Goal: Task Accomplishment & Management: Complete application form

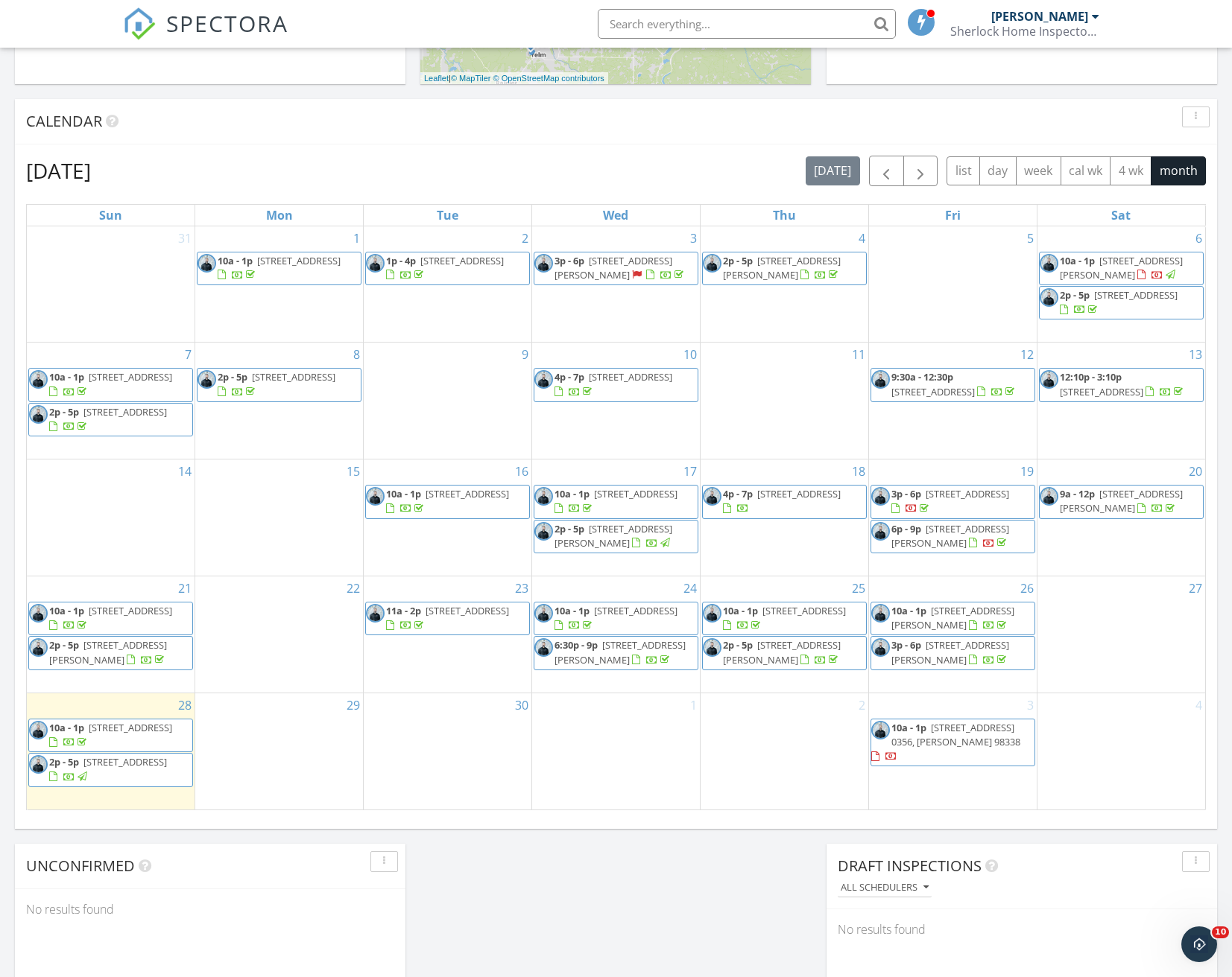
scroll to position [595, 0]
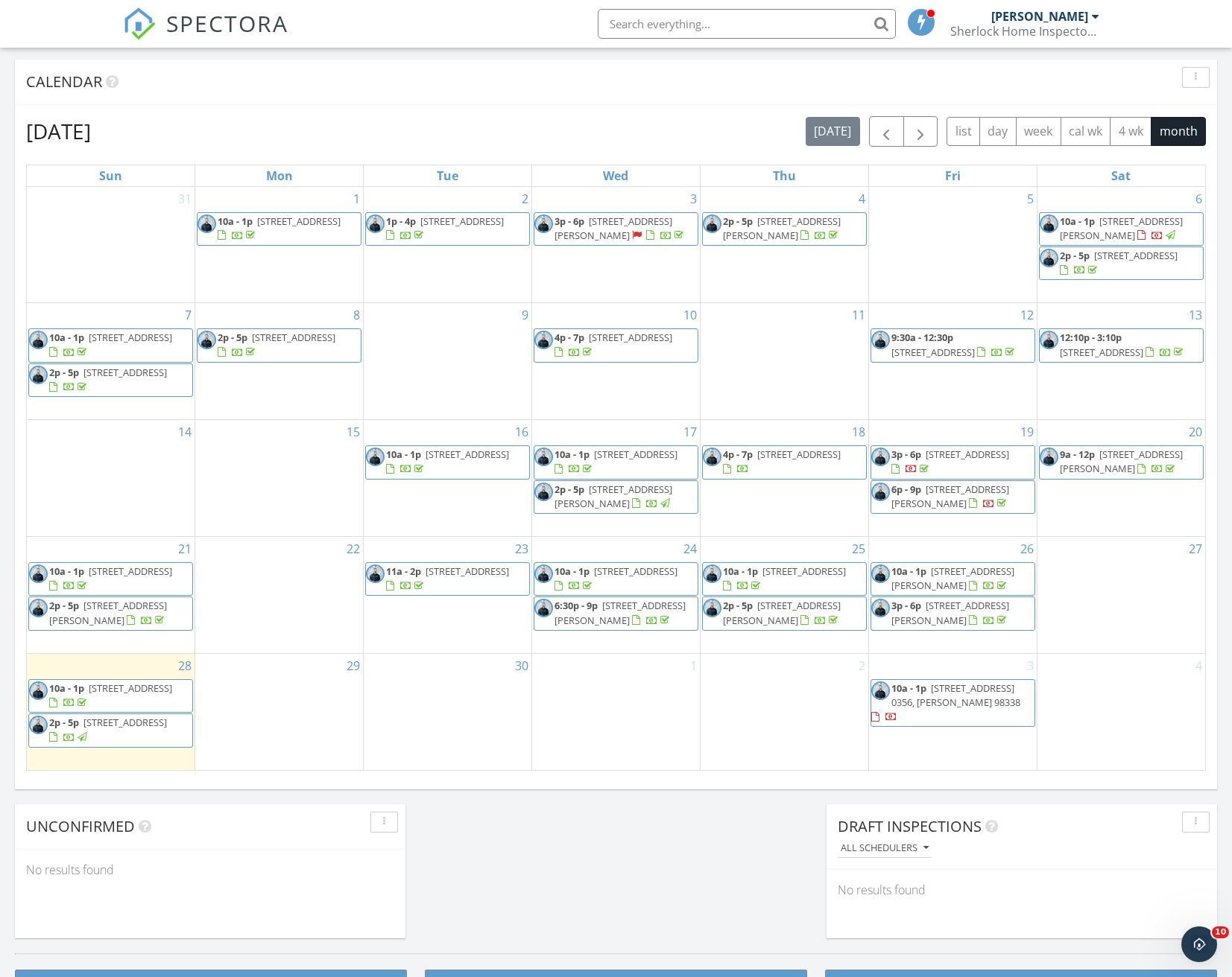
click at [304, 701] on div "29" at bounding box center [279, 712] width 168 height 116
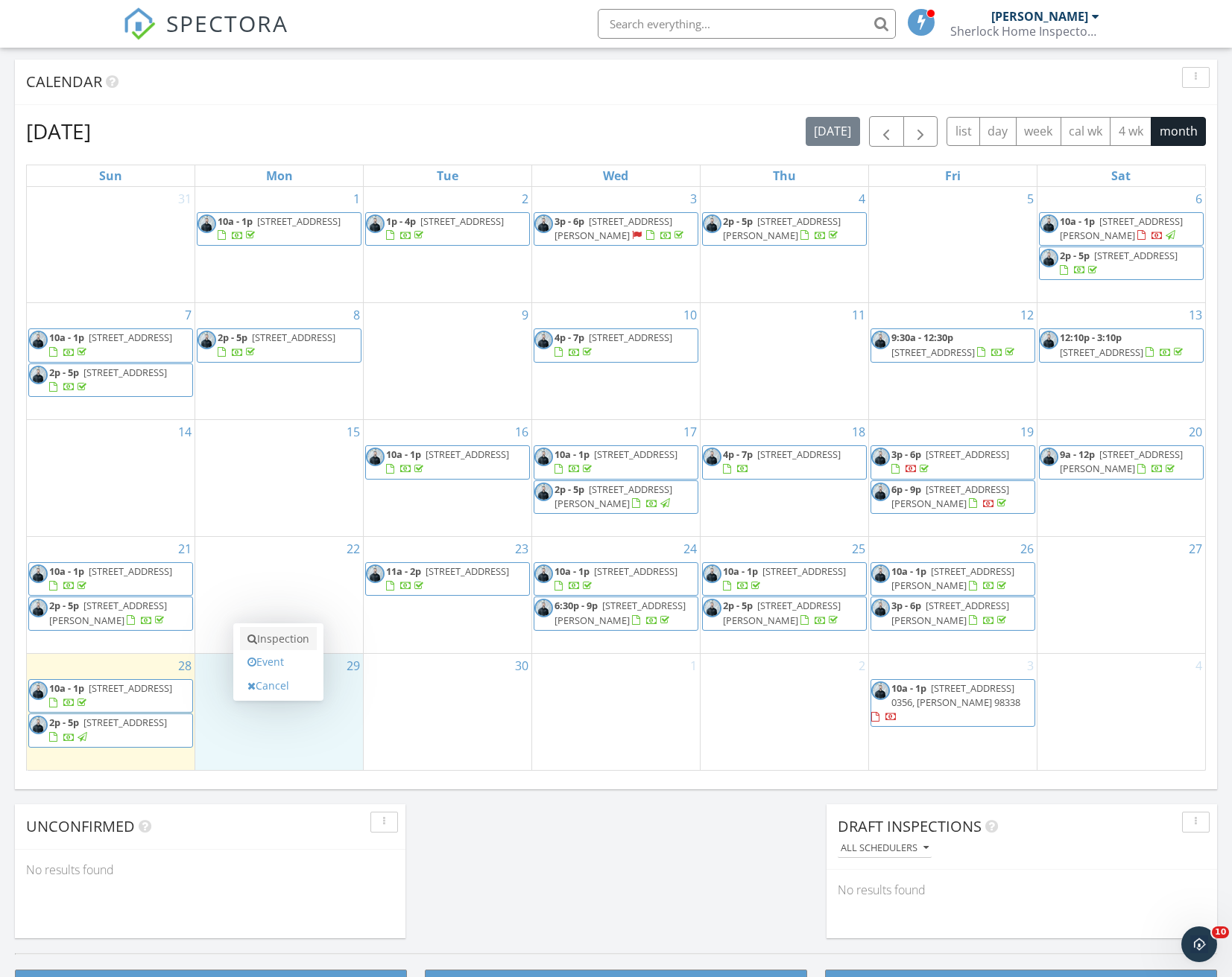
click at [293, 641] on link "Inspection" at bounding box center [278, 639] width 77 height 24
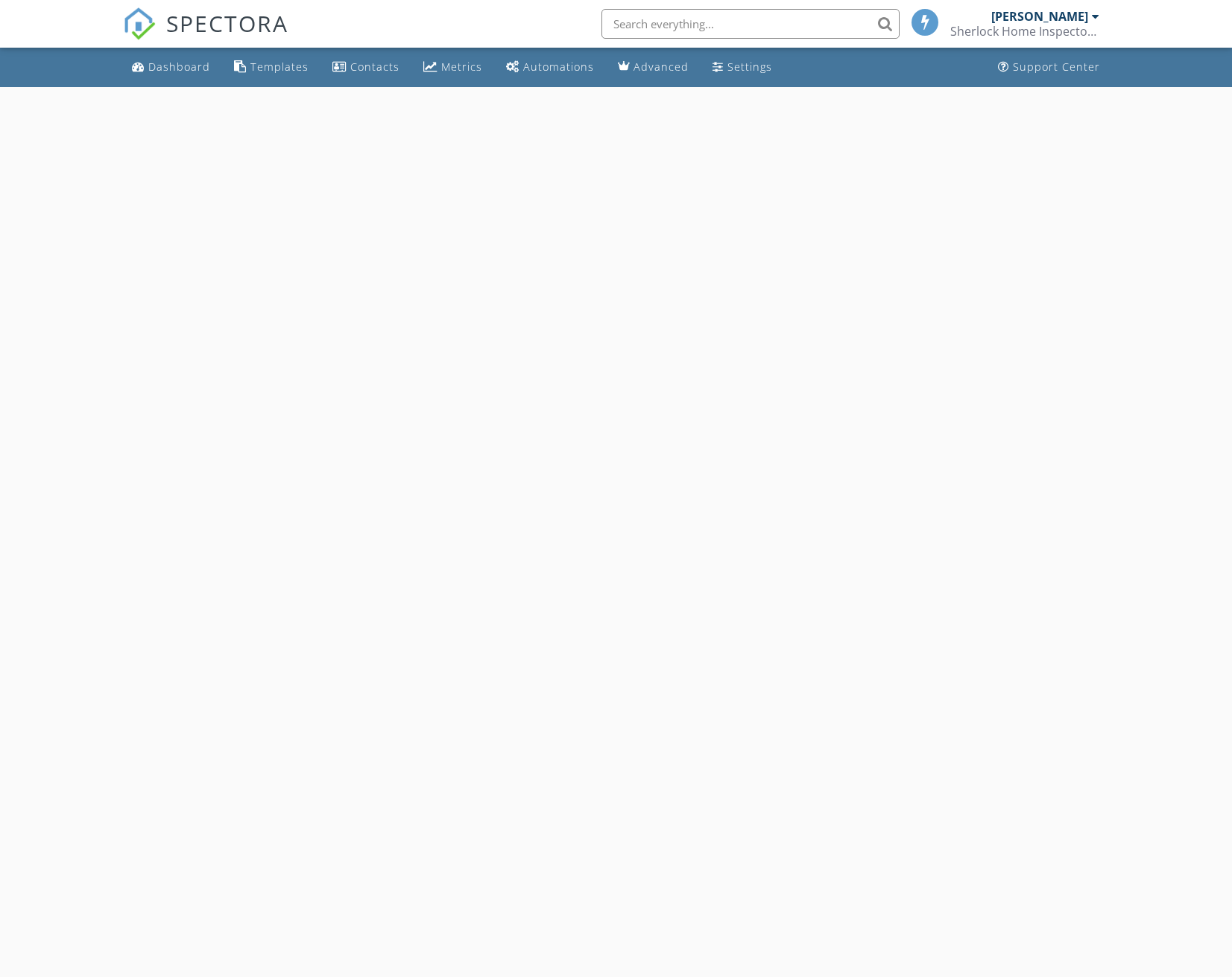
select select "8"
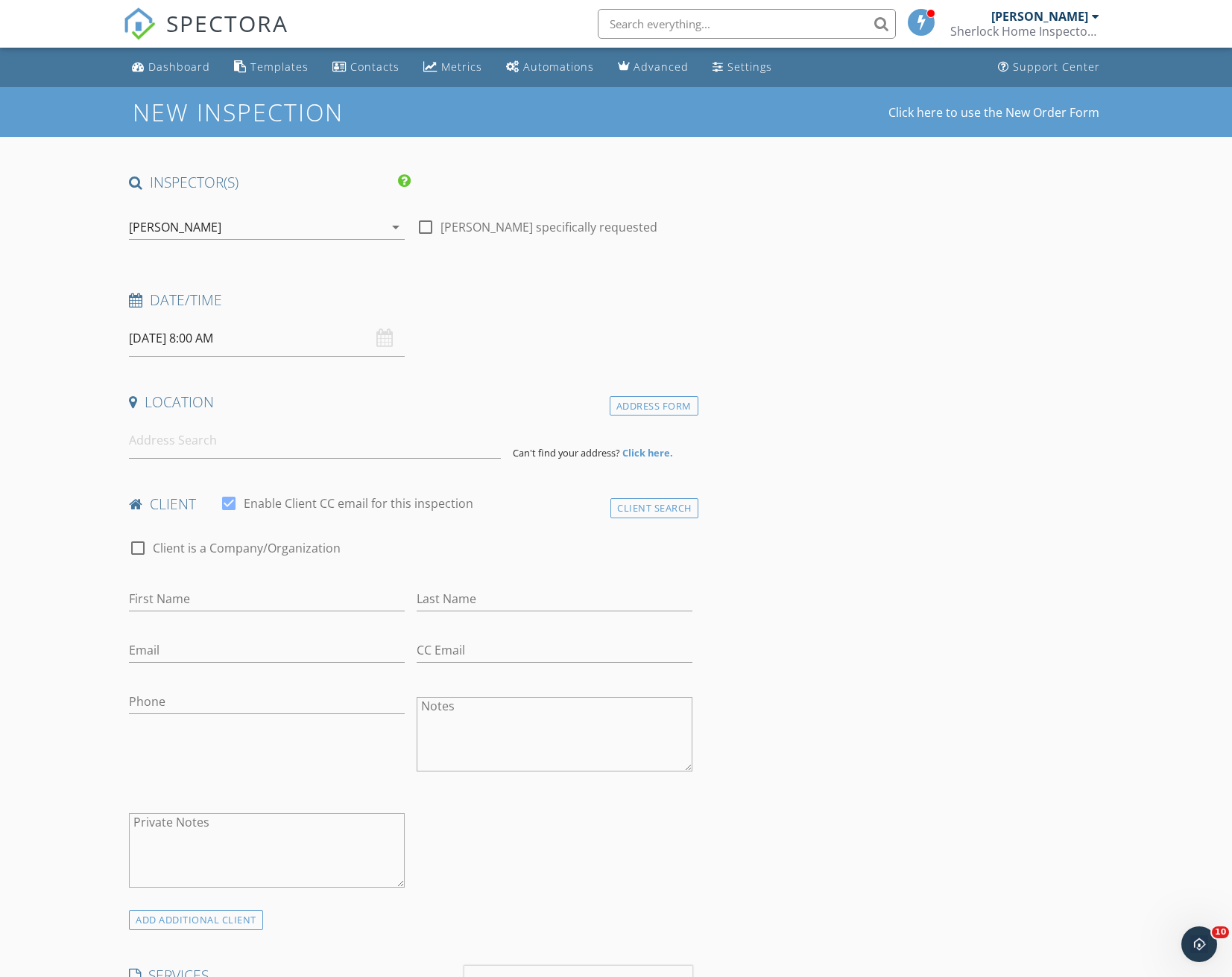
click at [243, 347] on input "09/29/2025 8:00 AM" at bounding box center [266, 339] width 276 height 37
type input "09"
type input "09/29/2025 9:00 AM"
click at [218, 586] on span at bounding box center [215, 585] width 11 height 15
type input "10"
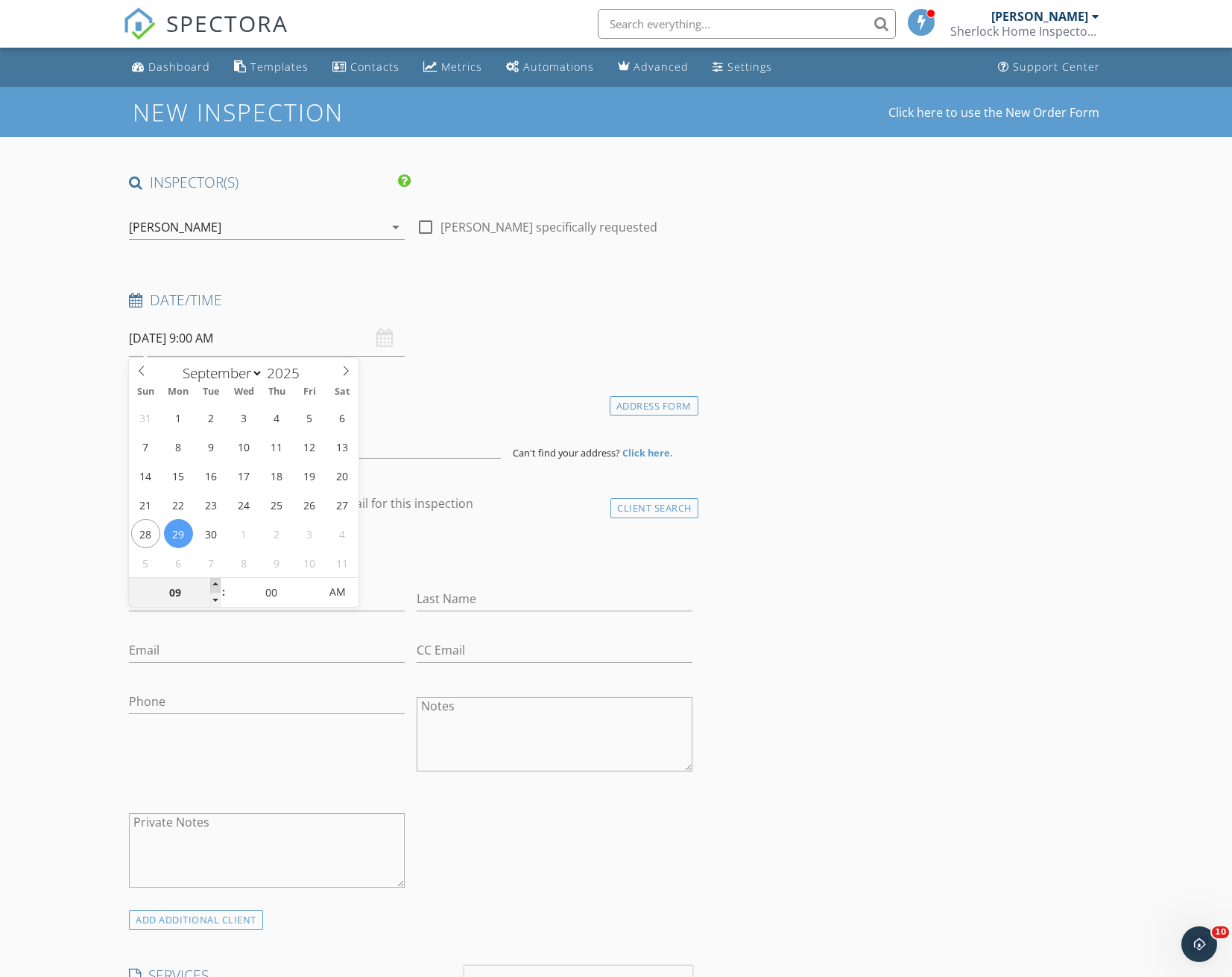
type input "09/29/2025 10:00 AM"
click at [218, 586] on span at bounding box center [215, 585] width 11 height 15
type input "11"
type input "09/29/2025 11:00 AM"
click at [218, 586] on span at bounding box center [215, 585] width 11 height 15
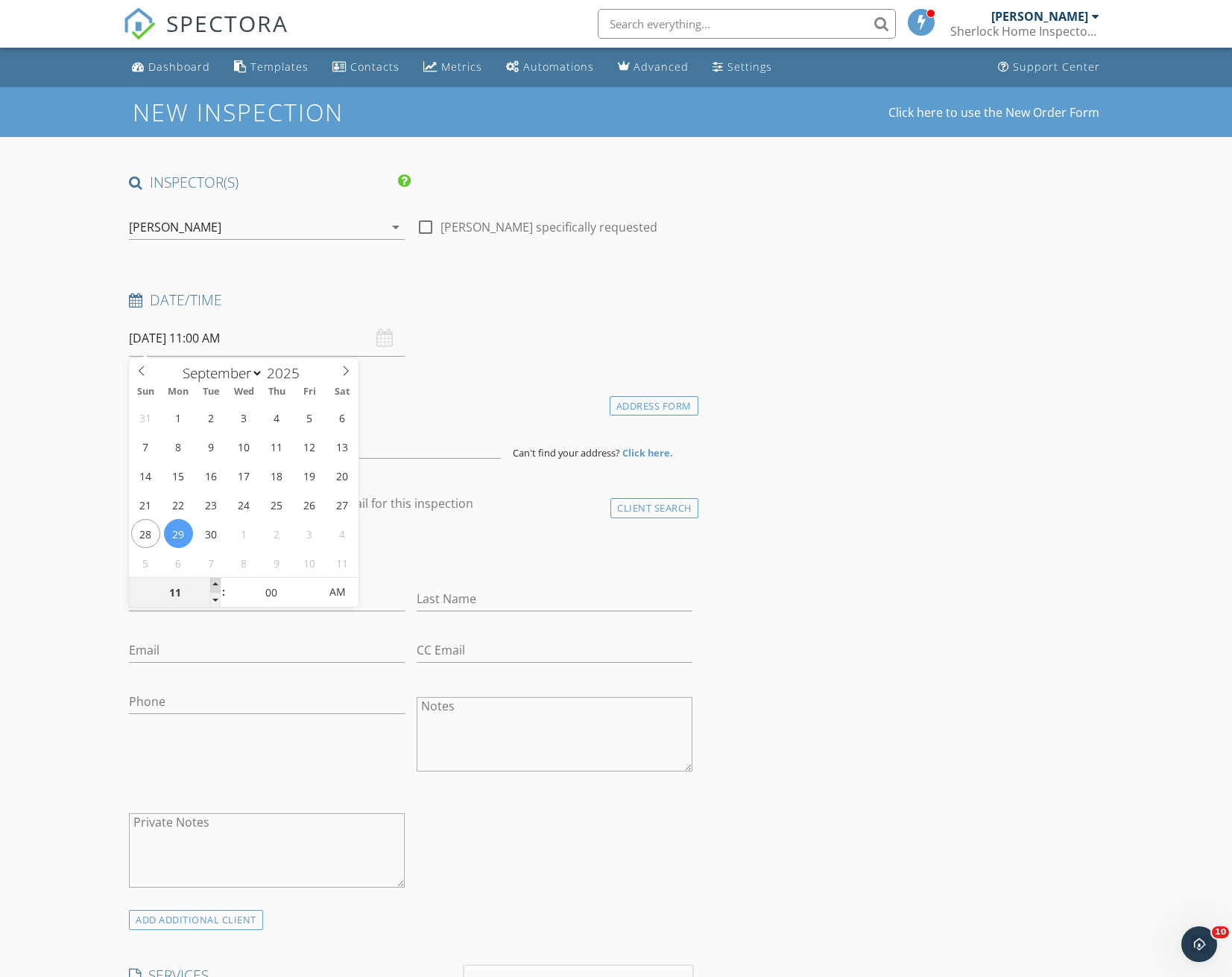
type input "12"
type input "09/29/2025 12:00 PM"
click at [218, 586] on span at bounding box center [215, 585] width 11 height 15
type input "01"
type input "09/29/2025 1:00 PM"
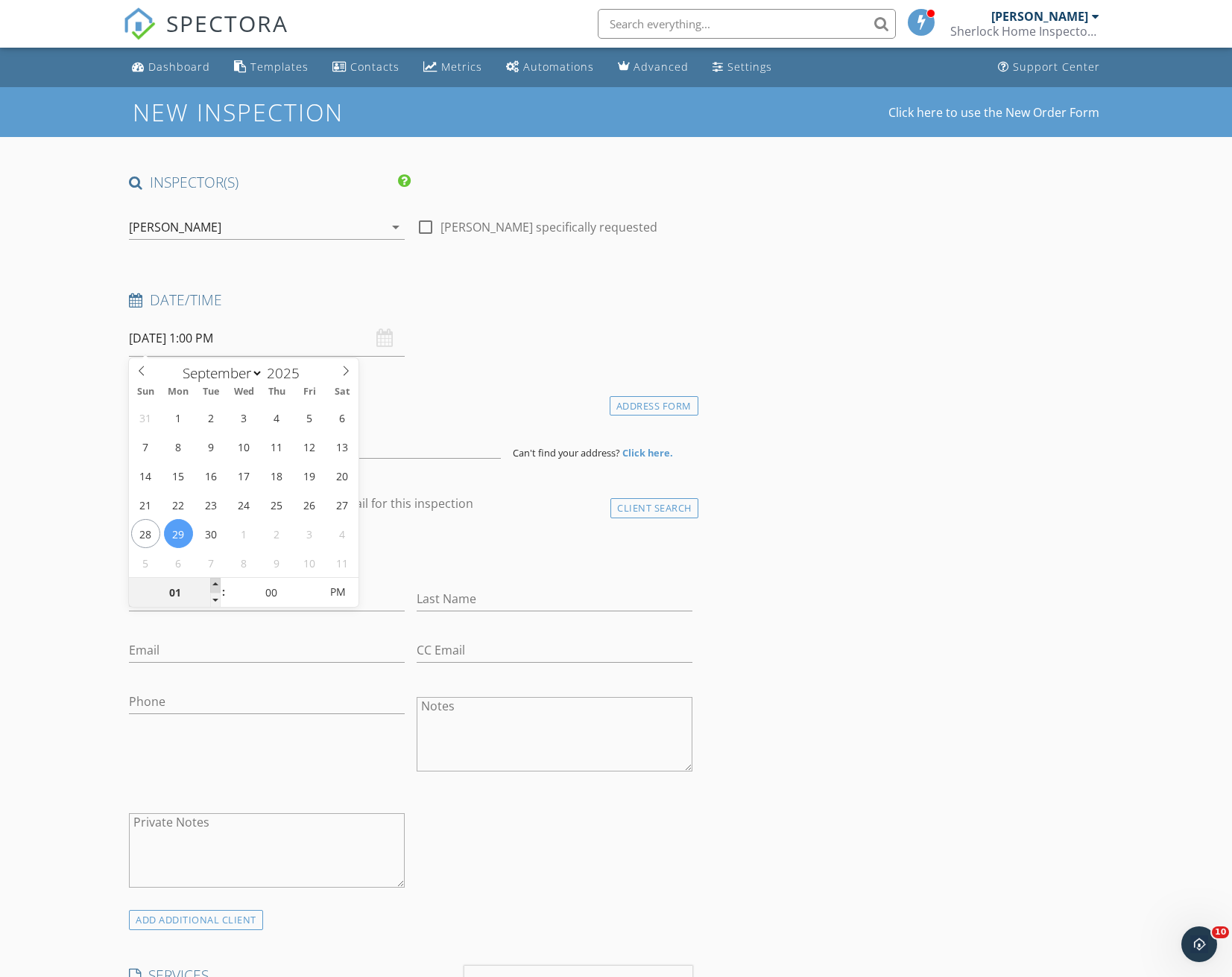
click at [218, 586] on span at bounding box center [215, 585] width 11 height 15
type input "02"
type input "09/29/2025 2:00 PM"
click at [218, 586] on span at bounding box center [215, 585] width 11 height 15
type input "03"
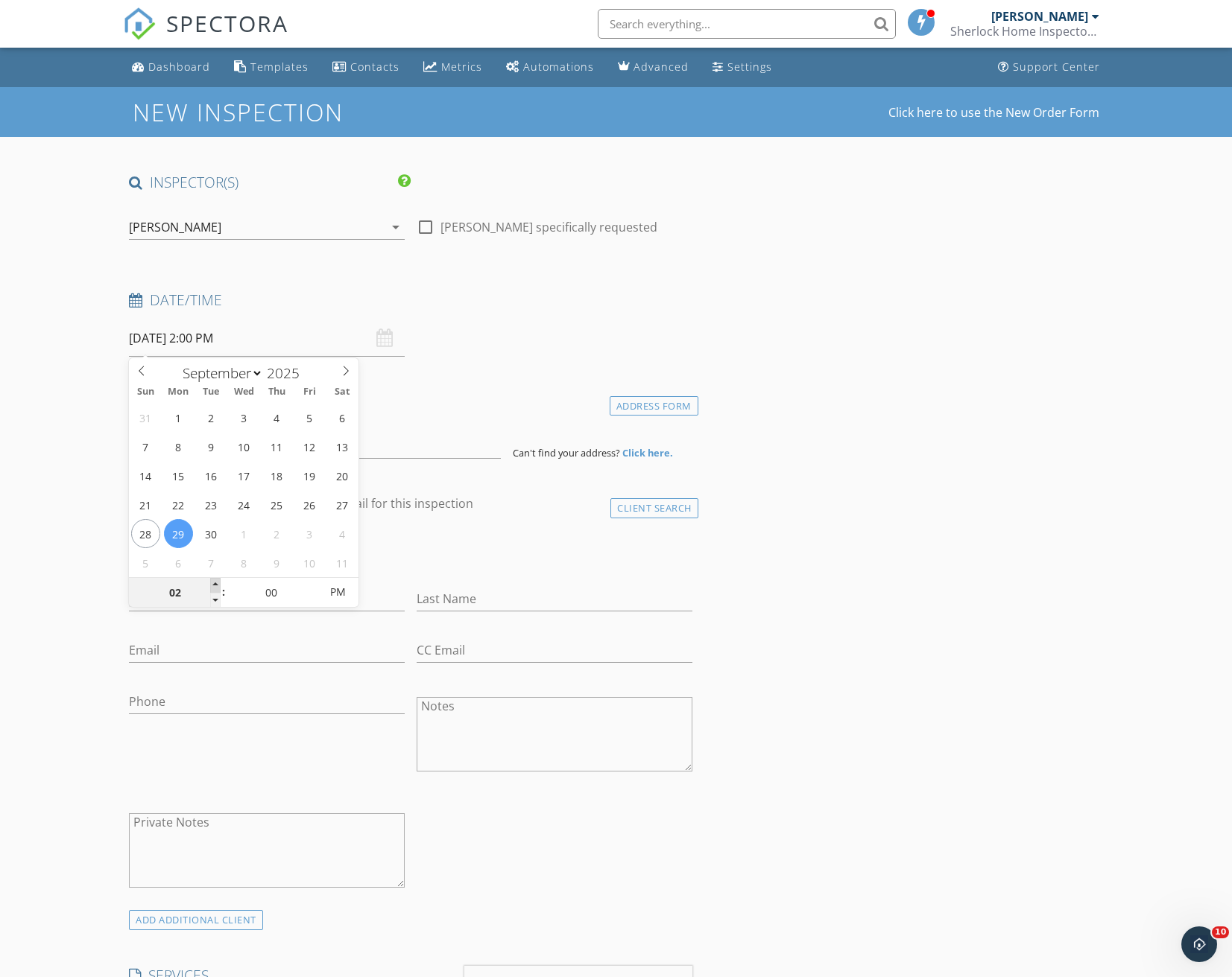
type input "09/29/2025 3:00 PM"
click at [218, 586] on span at bounding box center [215, 585] width 11 height 15
type input "04"
type input "09/29/2025 4:00 PM"
click at [218, 586] on span at bounding box center [215, 585] width 11 height 15
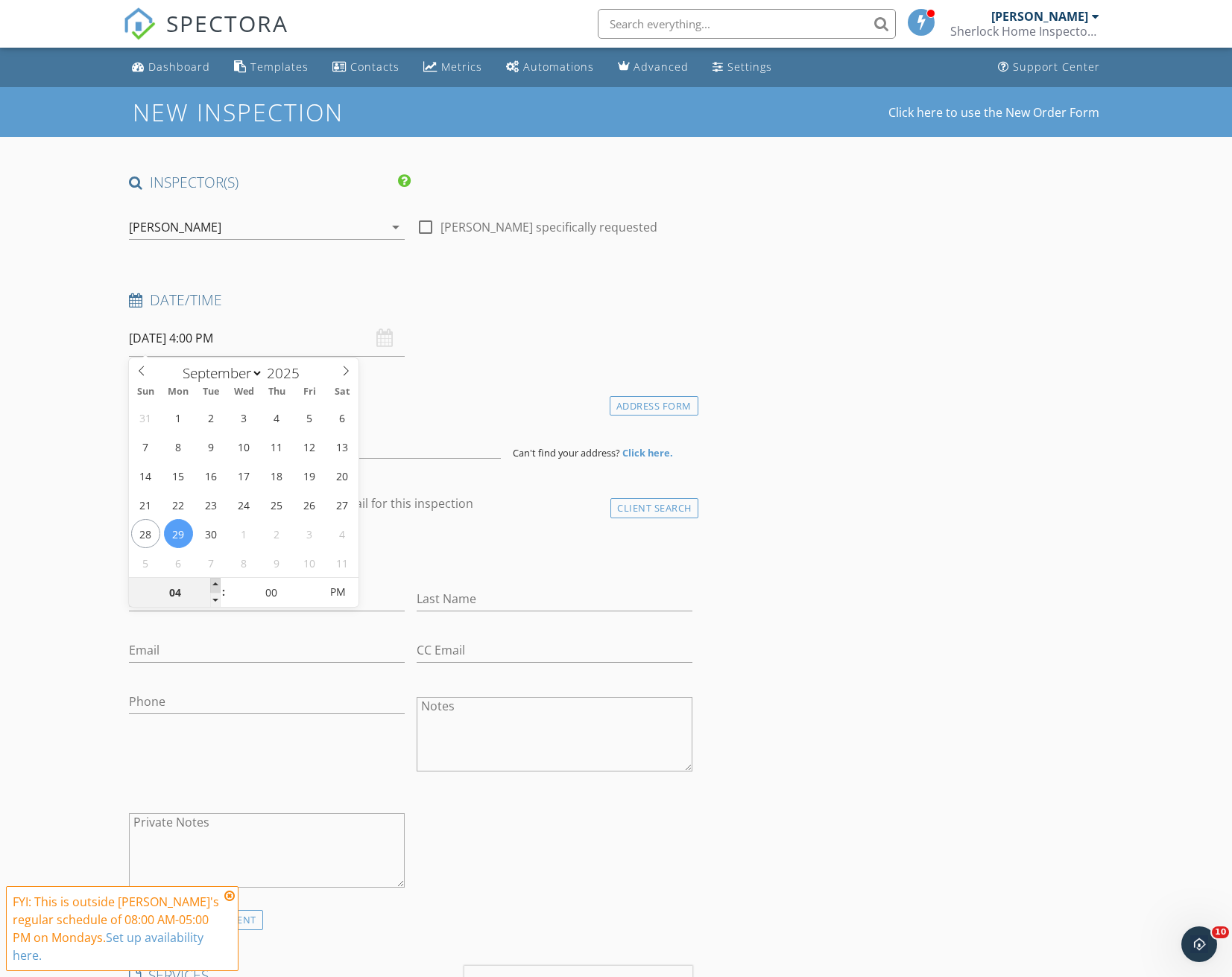
type input "05"
type input "09/29/2025 5:00 PM"
click at [218, 586] on span at bounding box center [215, 585] width 11 height 15
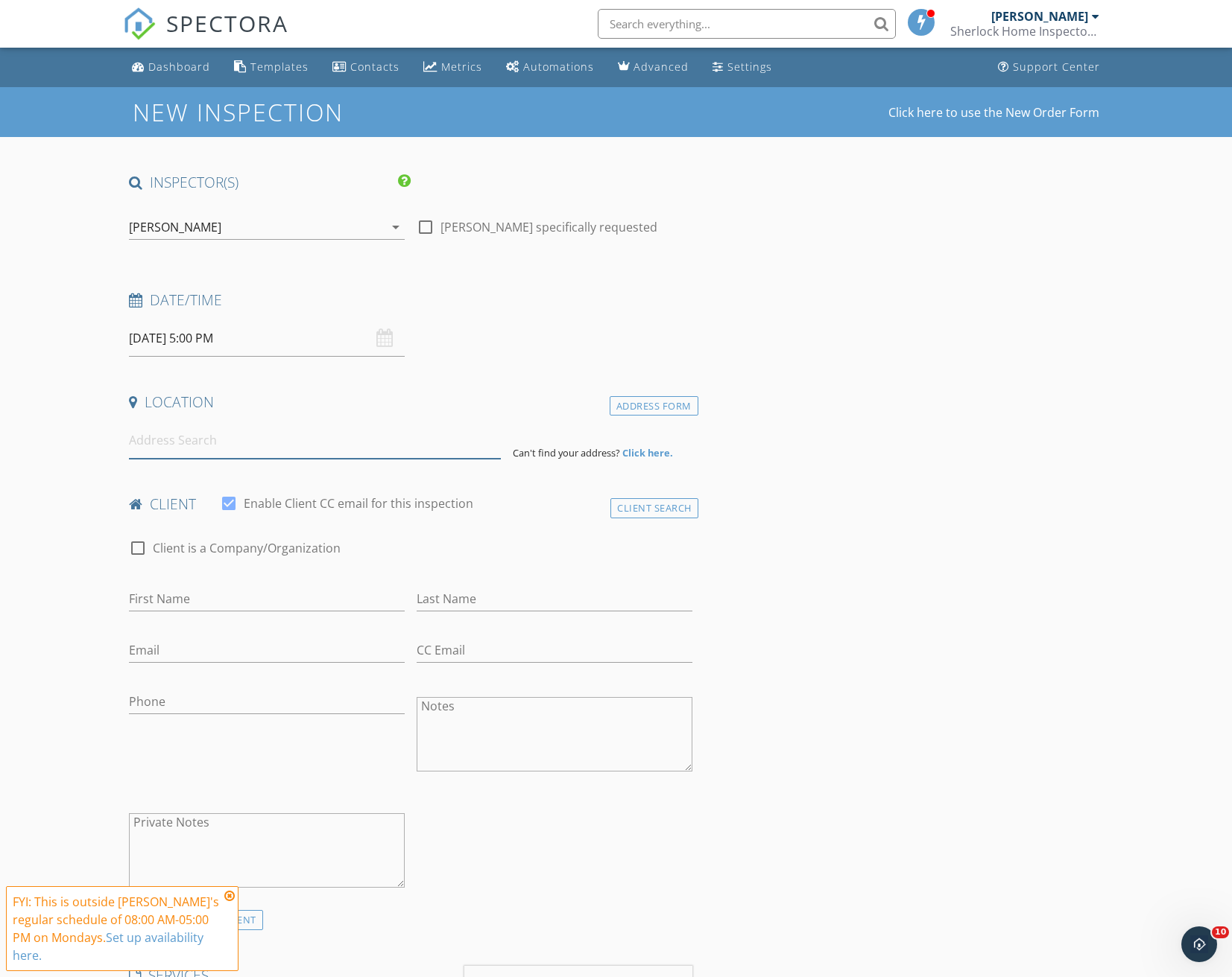
click at [230, 451] on input at bounding box center [314, 441] width 371 height 37
paste input "19307 115th Street Ct E Bonney Lake, WA 98391"
type input "19307 115th Street Court East, Bonney Lake, WA 98391, USA"
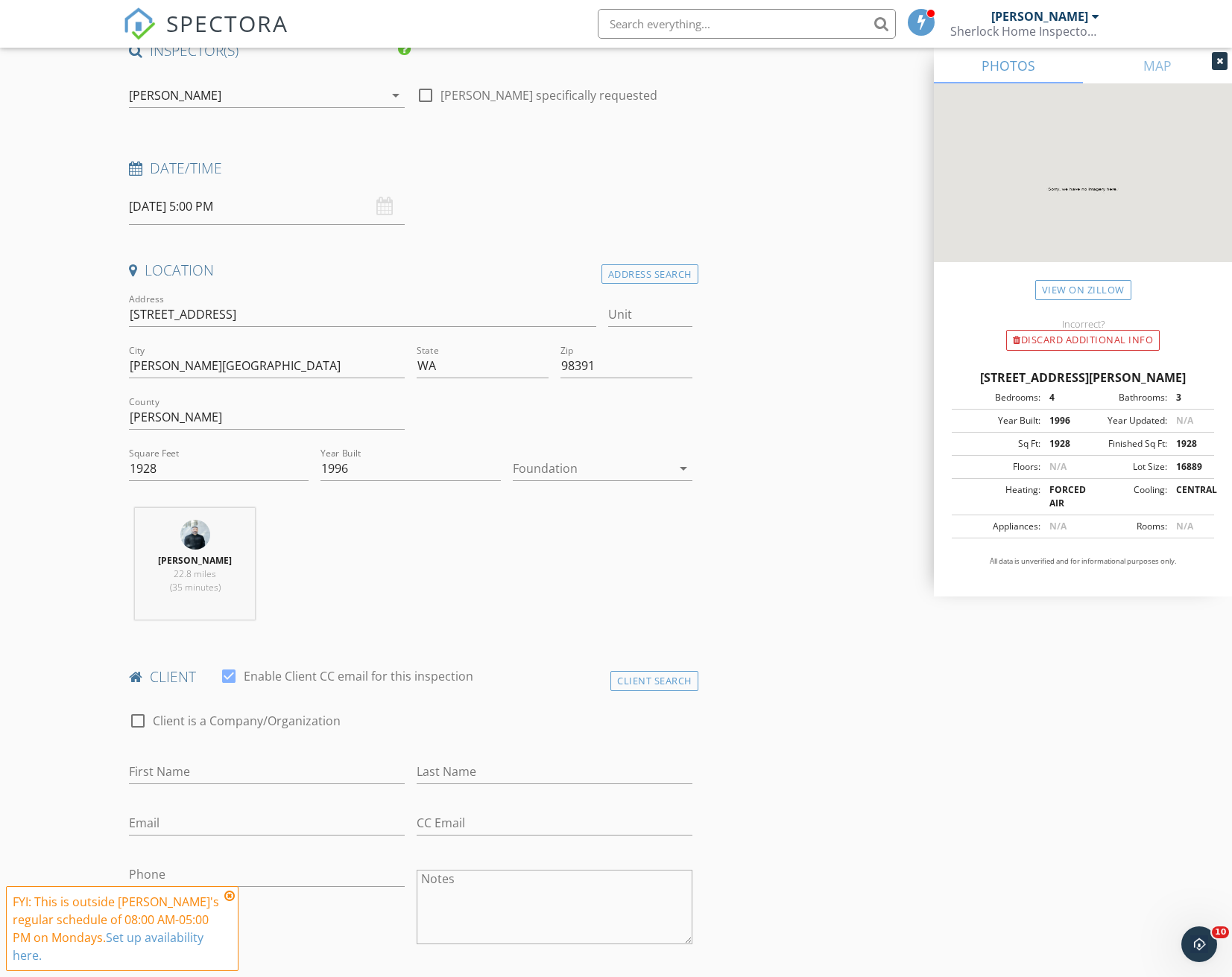
scroll to position [149, 0]
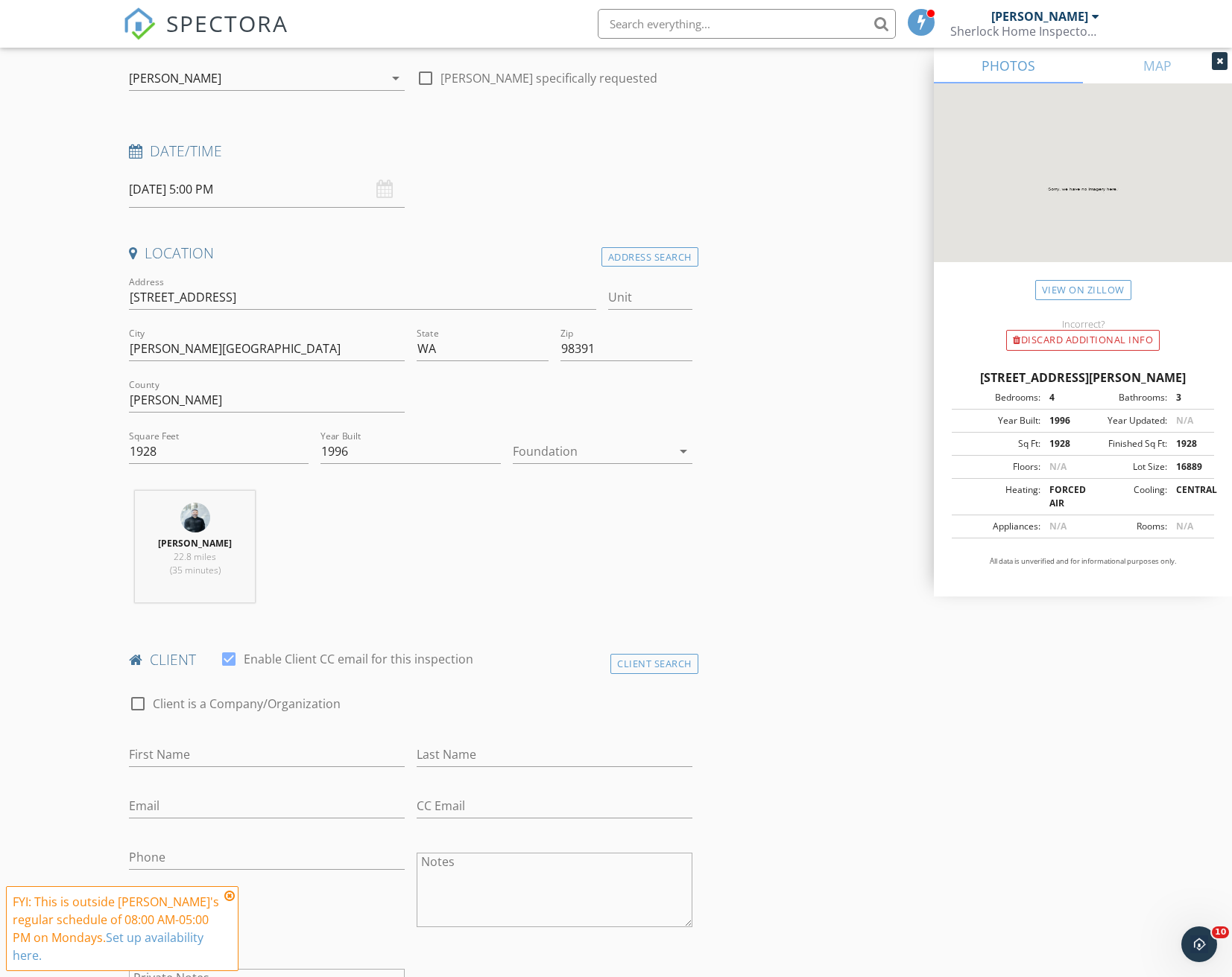
click at [589, 440] on div at bounding box center [592, 451] width 159 height 24
click at [589, 564] on div "Crawlspace" at bounding box center [602, 565] width 156 height 17
click at [591, 563] on div "Musab Elhimri 22.8 miles (35 minutes)" at bounding box center [410, 553] width 574 height 124
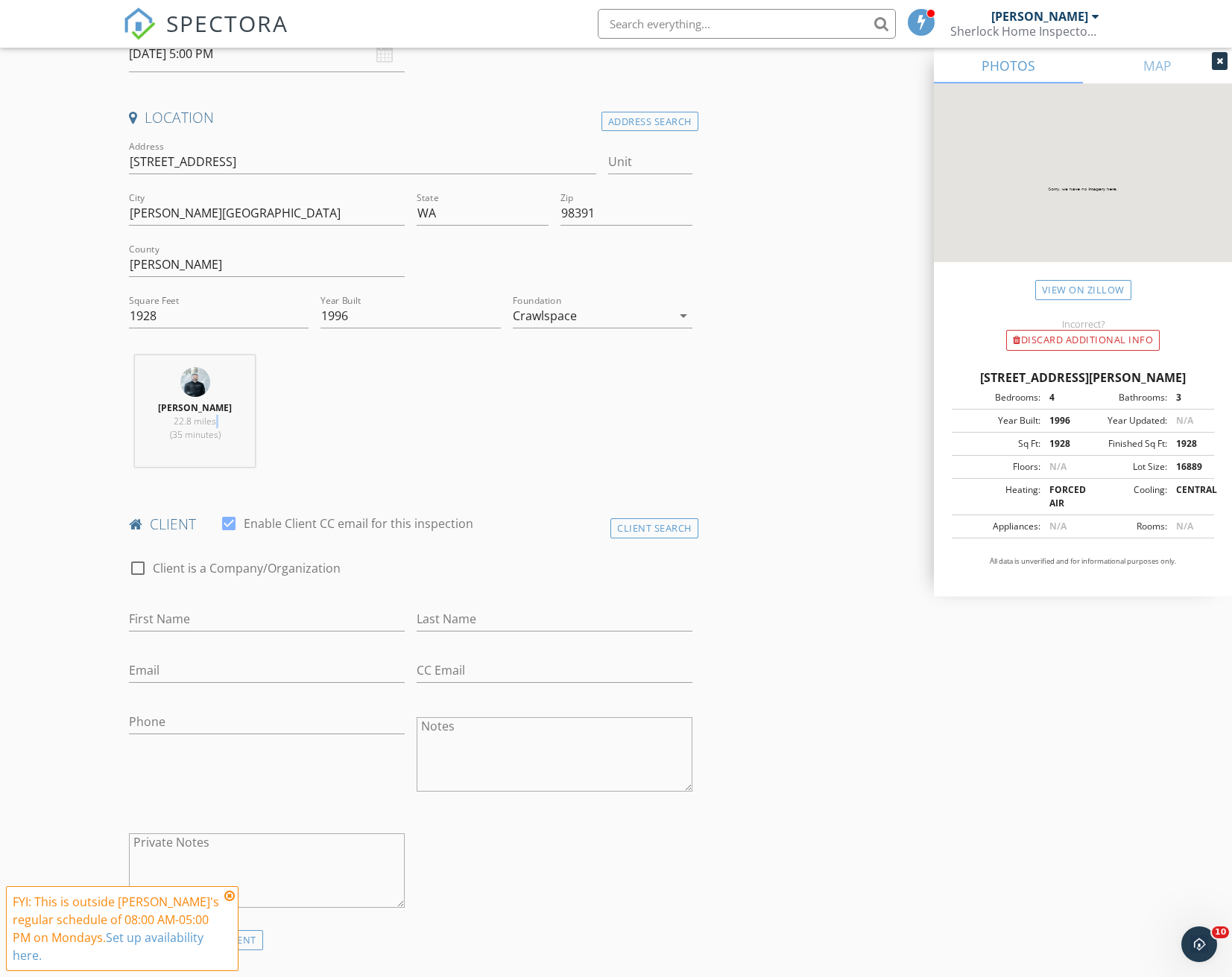
scroll to position [298, 0]
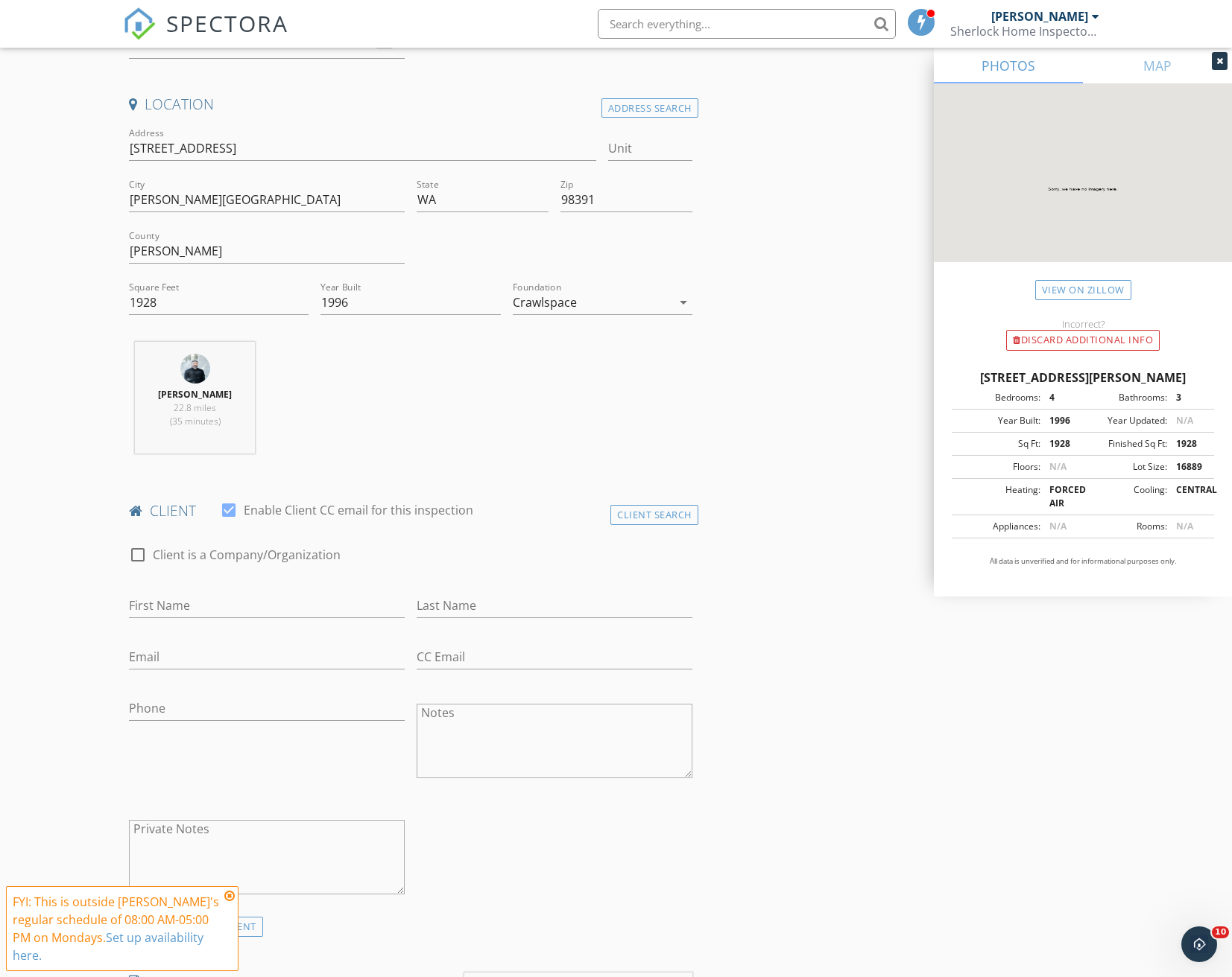
click at [250, 592] on div "First Name" at bounding box center [266, 609] width 276 height 48
click at [242, 602] on input "First Name" at bounding box center [266, 605] width 276 height 24
type input "[PERSON_NAME]"
paste input "Solomonova"
type input "Solomonova"
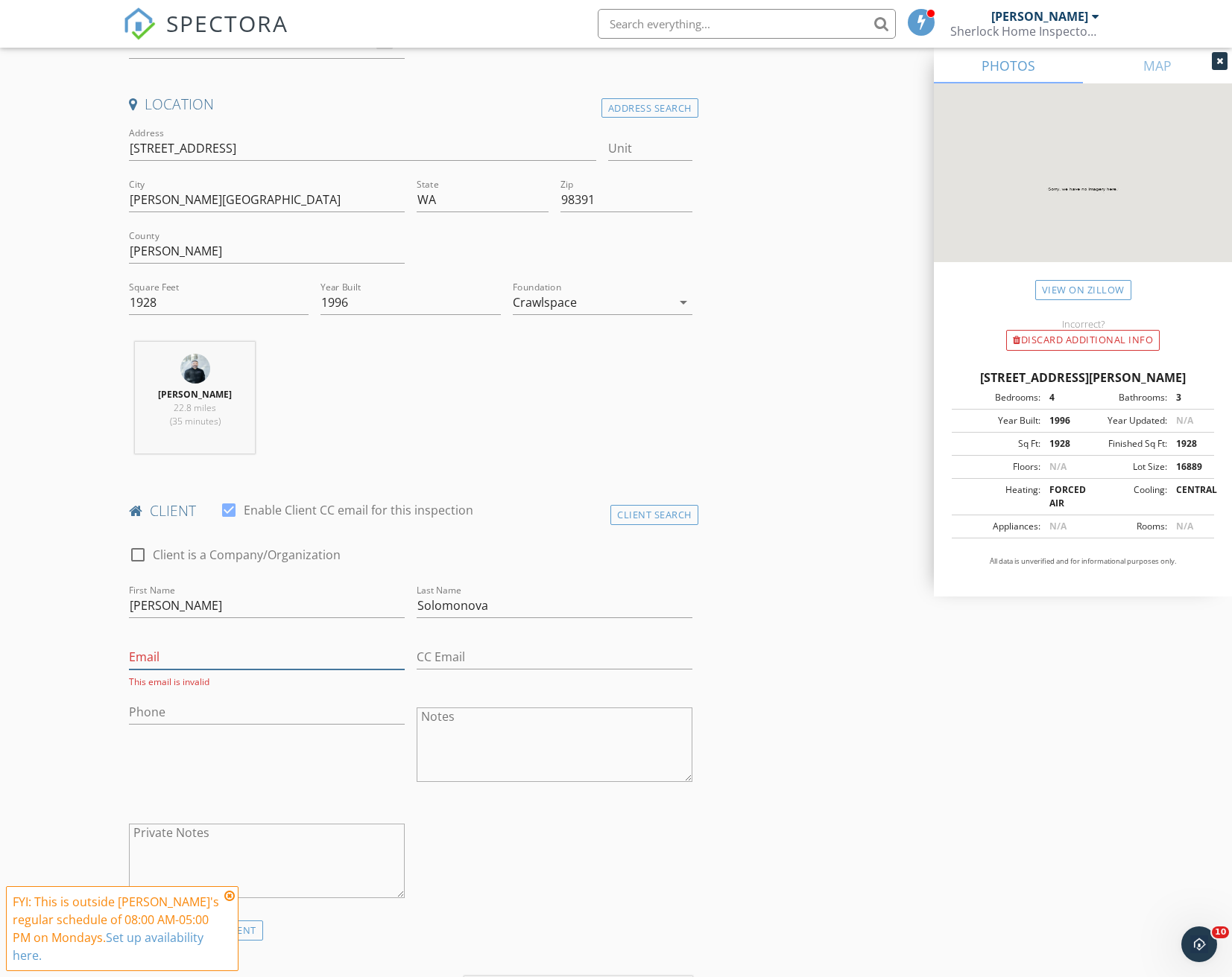
click at [209, 663] on input "Email" at bounding box center [266, 656] width 276 height 24
paste input "[EMAIL_ADDRESS][DOMAIN_NAME]"
type input "[EMAIL_ADDRESS][DOMAIN_NAME]"
click at [264, 705] on input "Phone" at bounding box center [266, 708] width 276 height 24
paste input "[PHONE_NUMBER]"
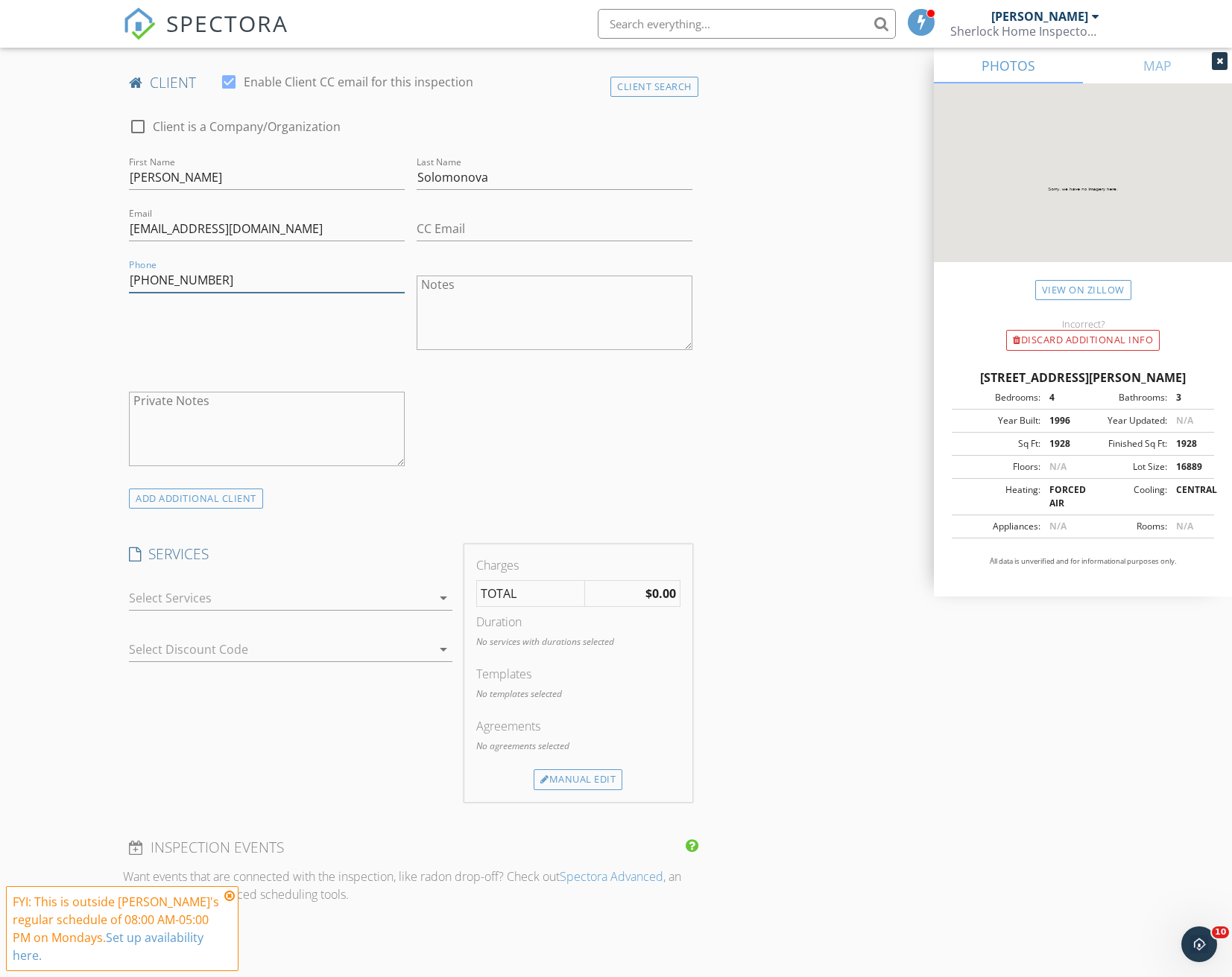
scroll to position [745, 0]
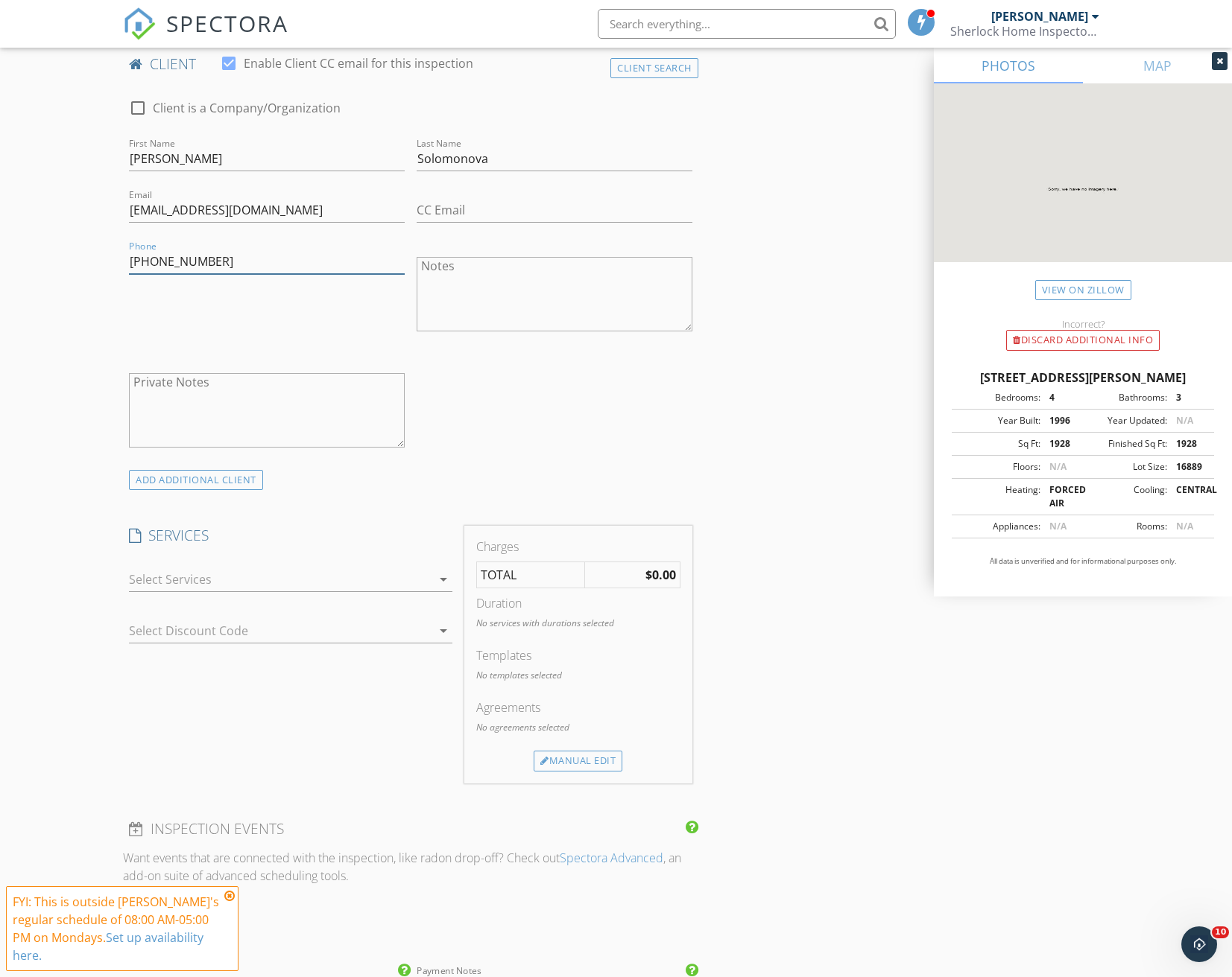
type input "[PHONE_NUMBER]"
click at [286, 576] on div at bounding box center [280, 579] width 302 height 24
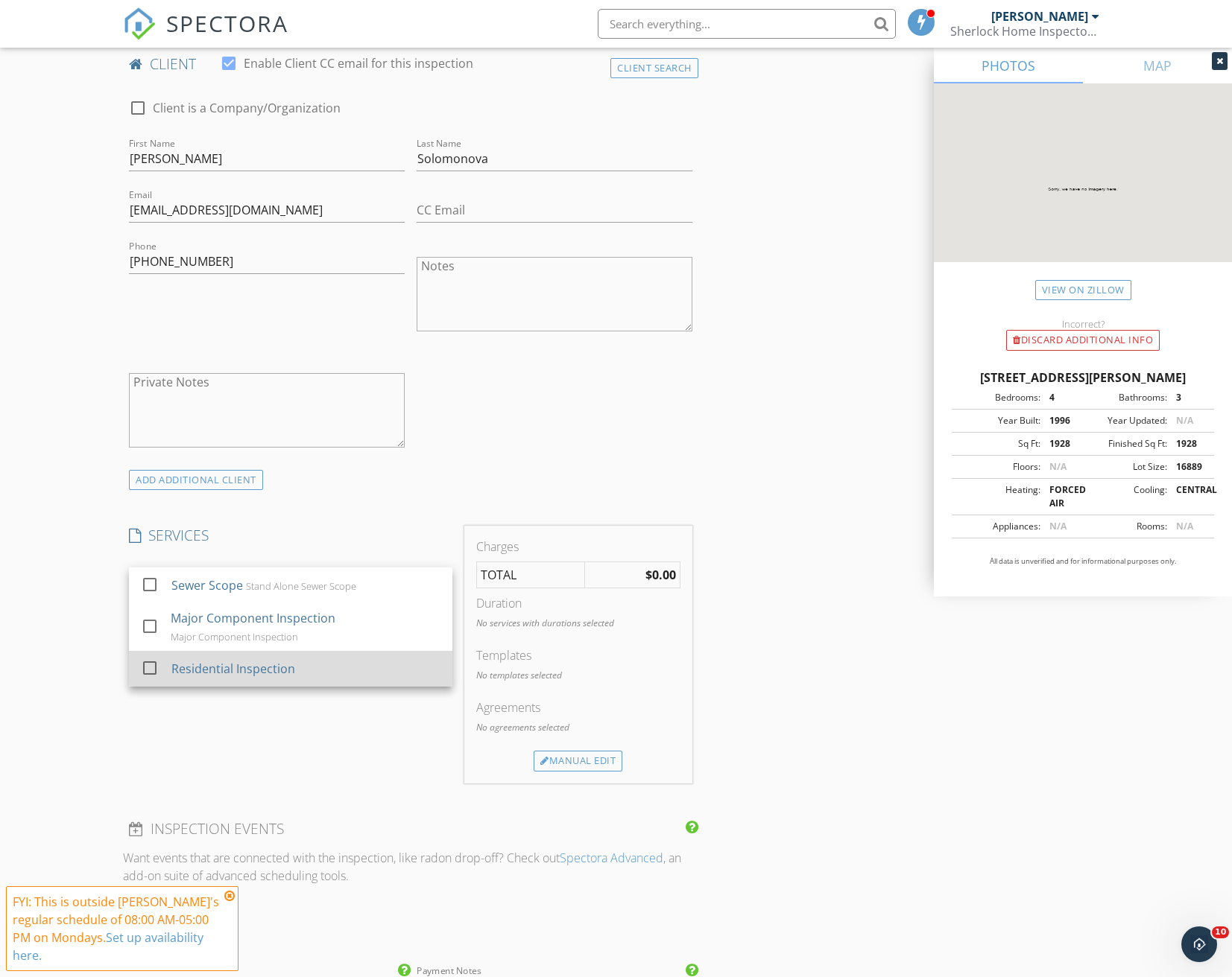
click at [248, 682] on div "Residential Inspection" at bounding box center [307, 668] width 269 height 30
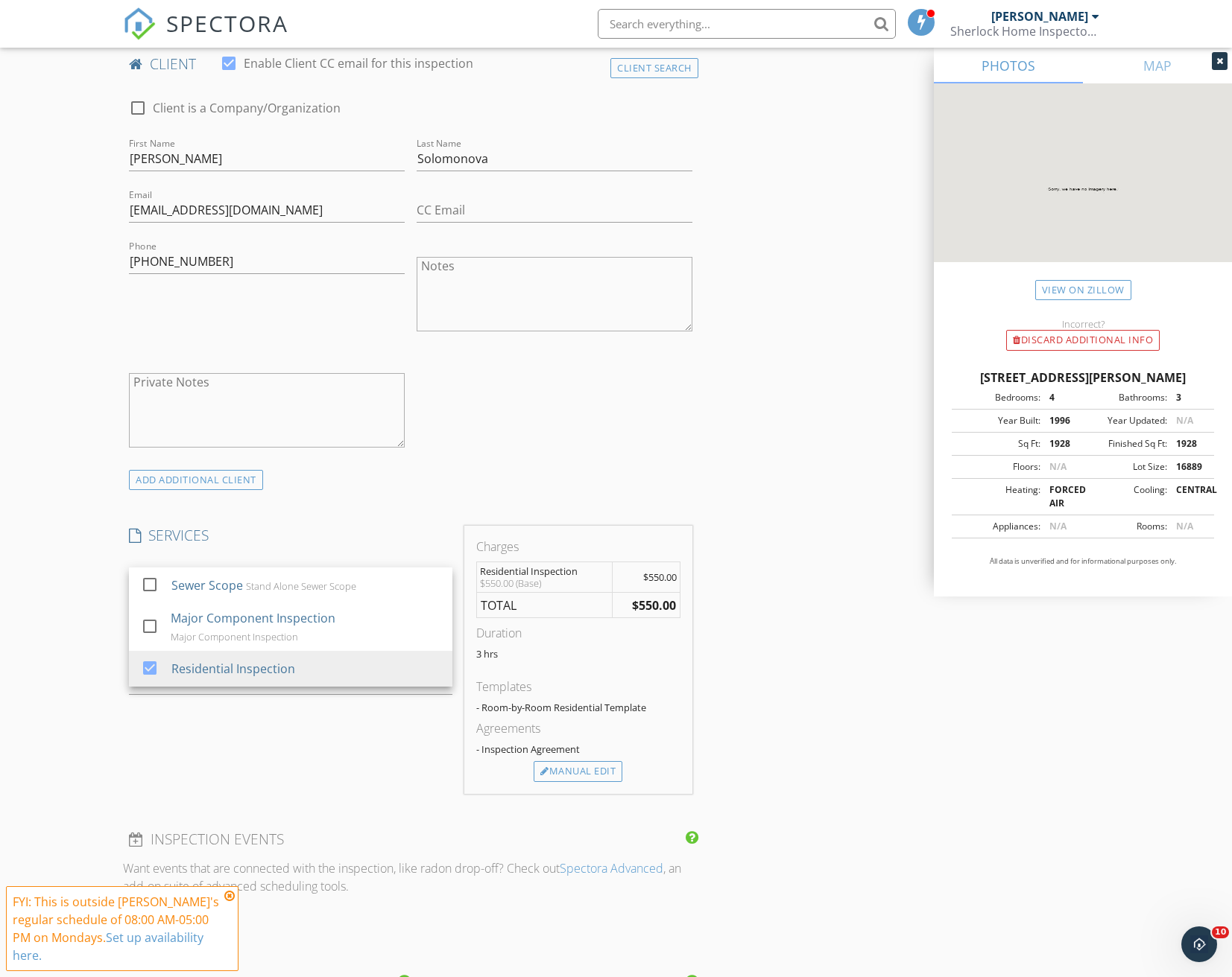
click at [750, 538] on div "INSPECTOR(S) check_box Musab Elhimri PRIMARY Musab Elhimri arrow_drop_down chec…" at bounding box center [615, 654] width 985 height 2453
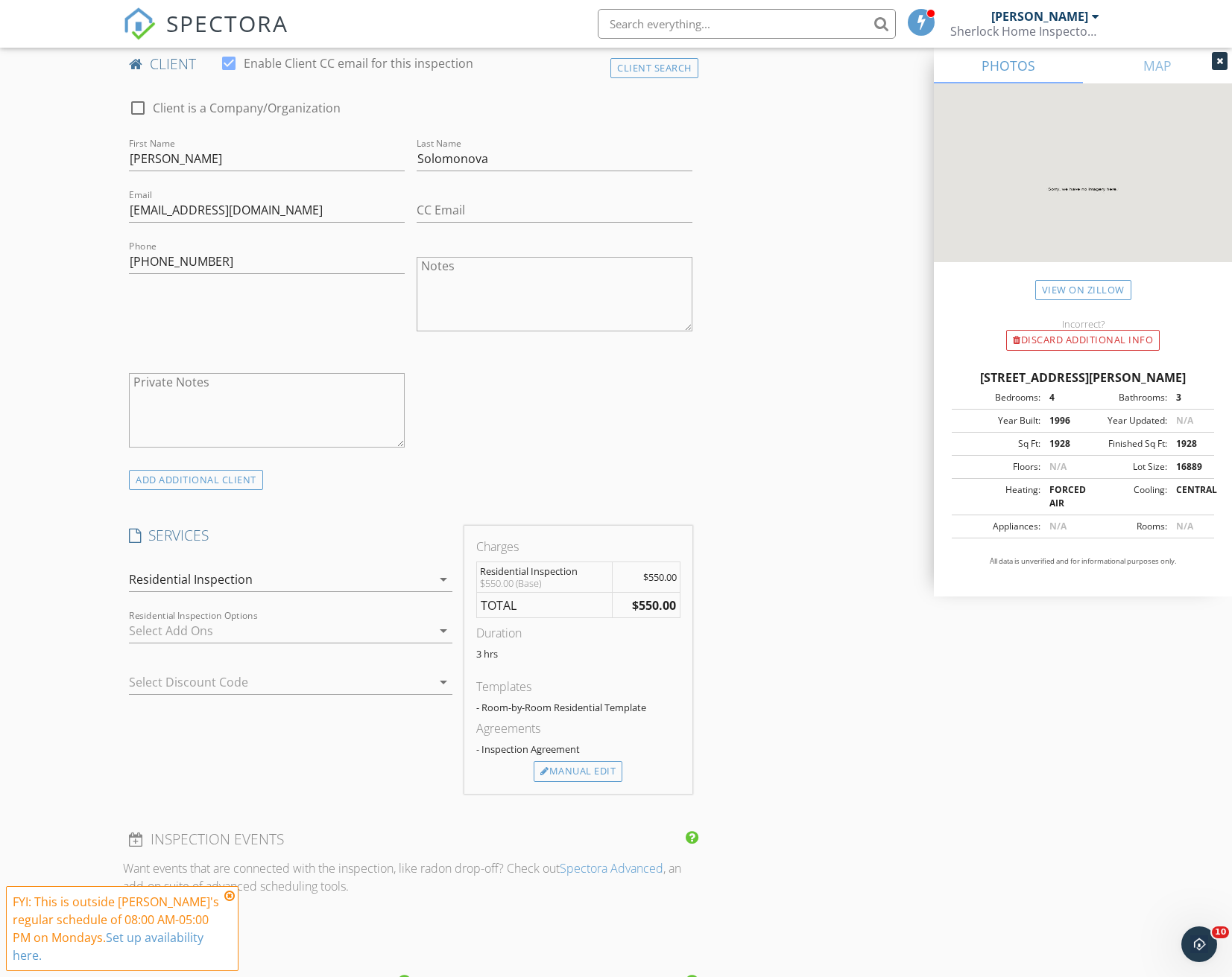
click at [857, 636] on div "INSPECTOR(S) check_box Musab Elhimri PRIMARY Musab Elhimri arrow_drop_down chec…" at bounding box center [615, 654] width 985 height 2453
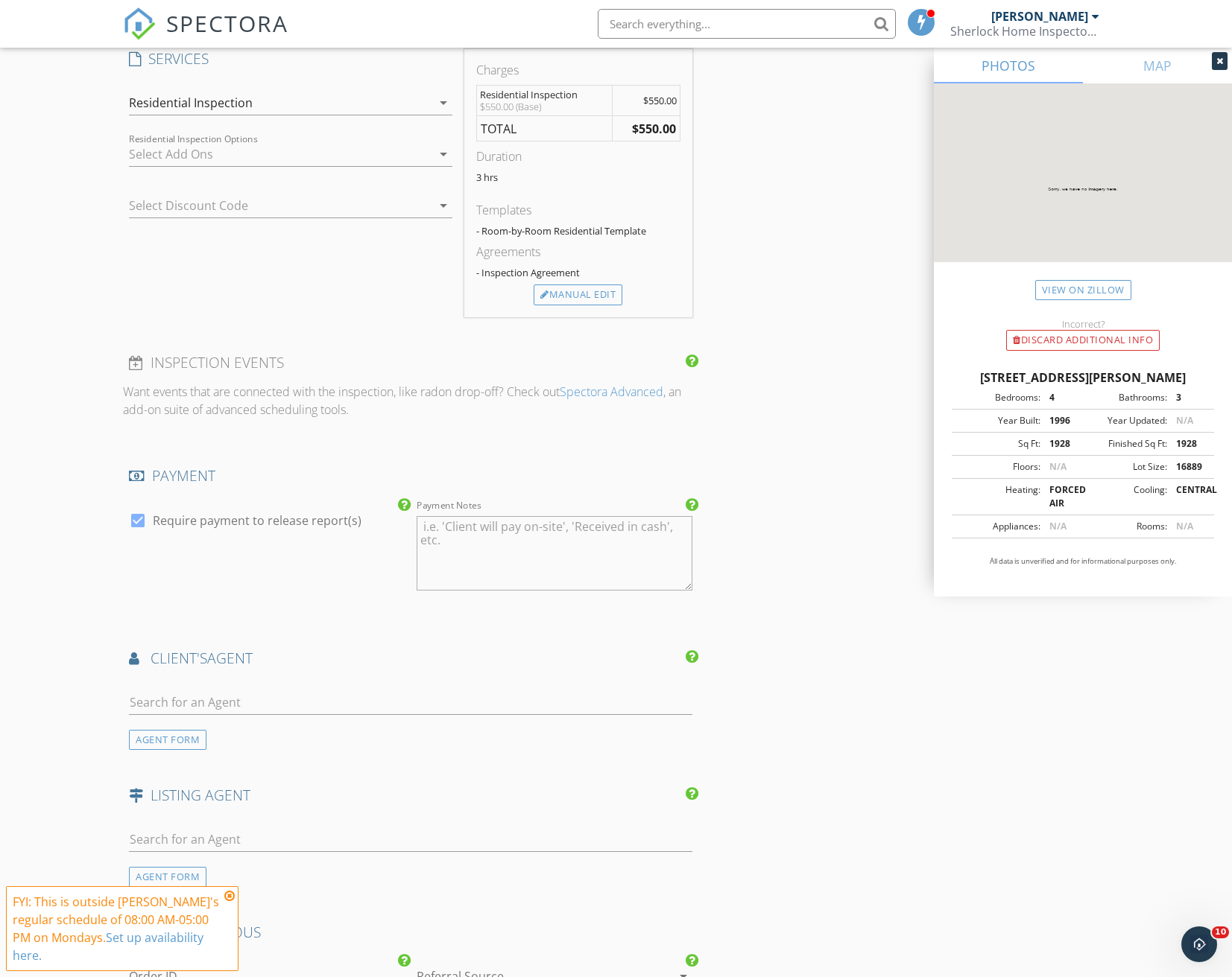
scroll to position [1267, 0]
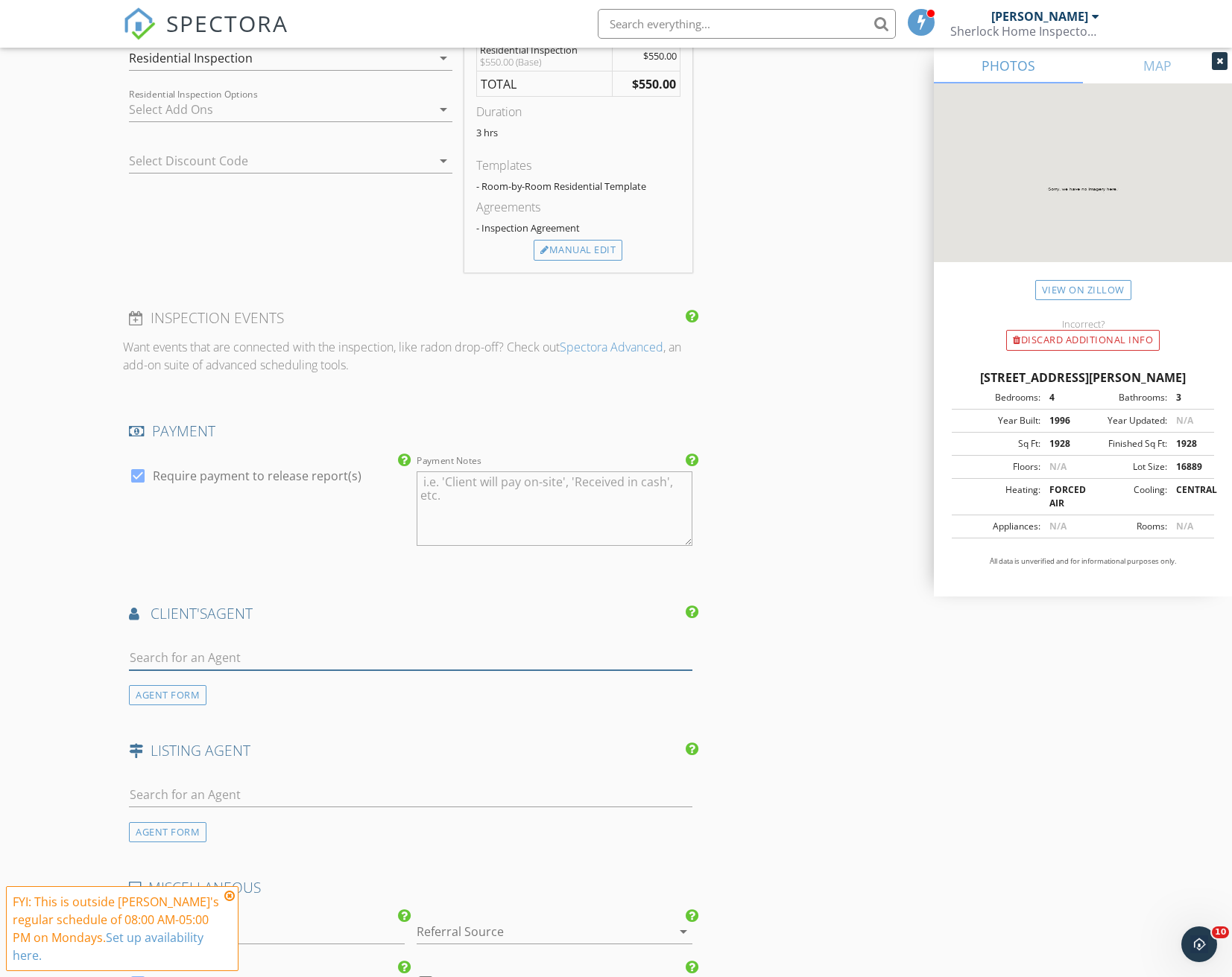
click at [260, 660] on input "text" at bounding box center [410, 657] width 563 height 24
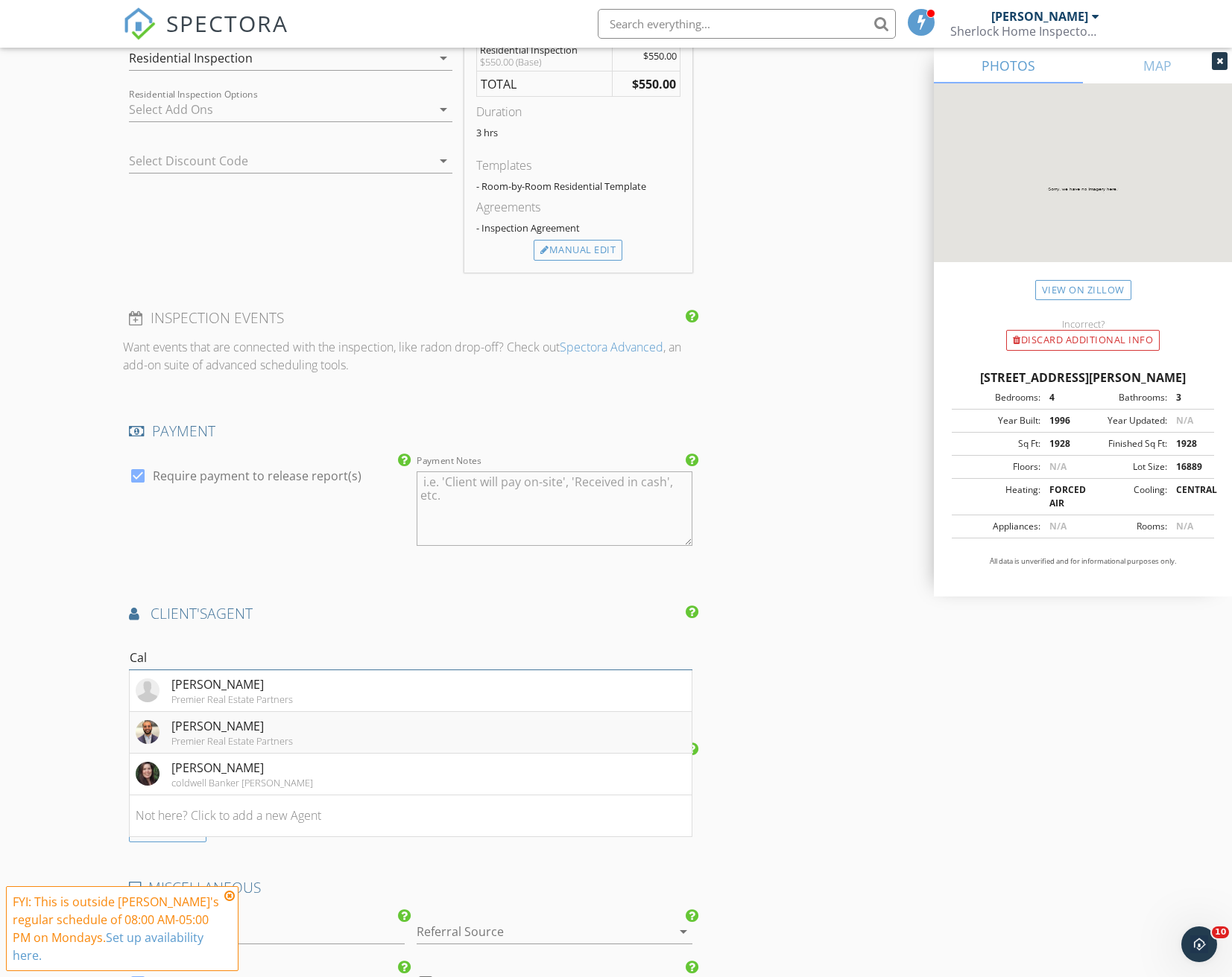
type input "Cal"
click at [244, 722] on div "[PERSON_NAME]" at bounding box center [231, 726] width 121 height 17
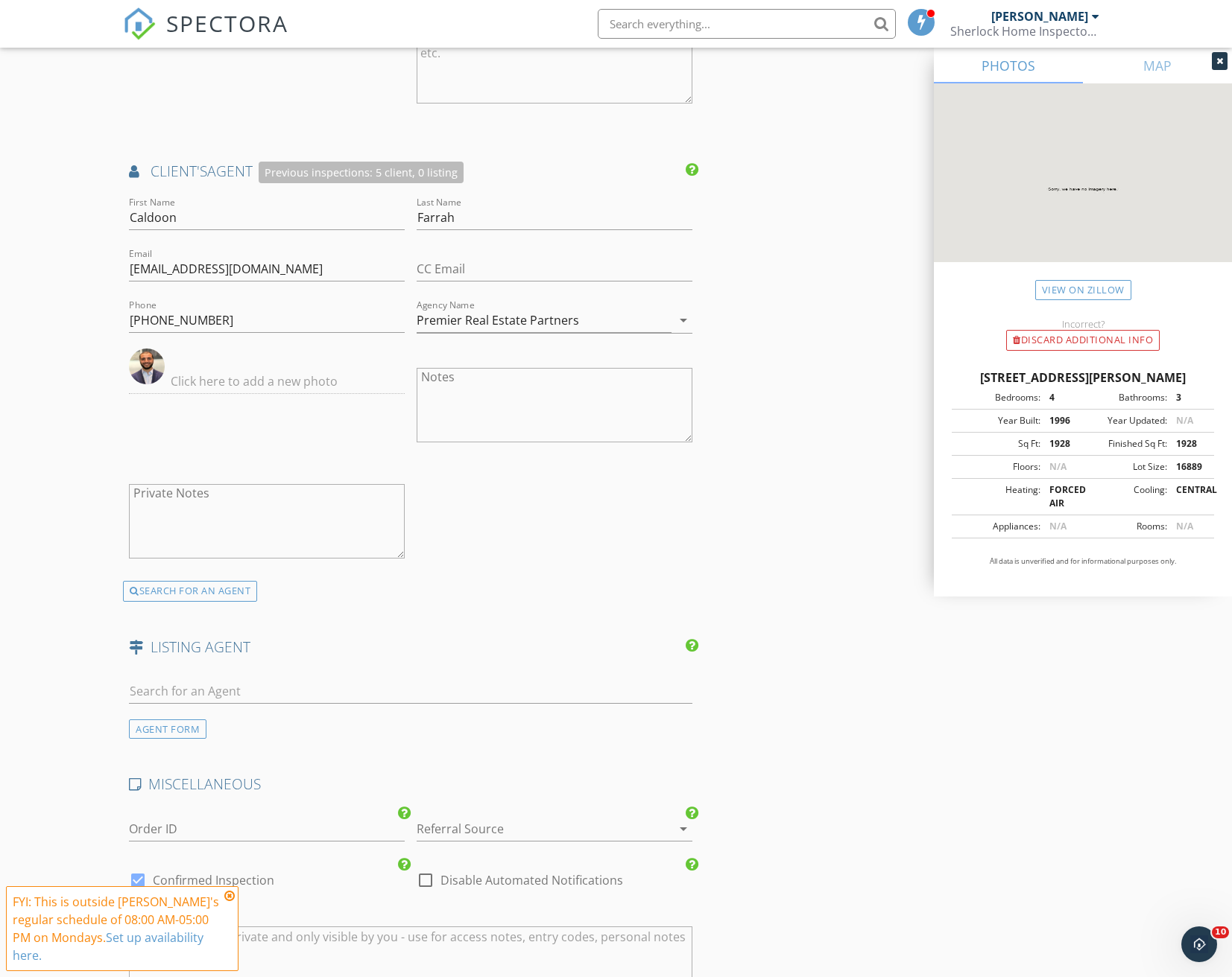
scroll to position [1713, 0]
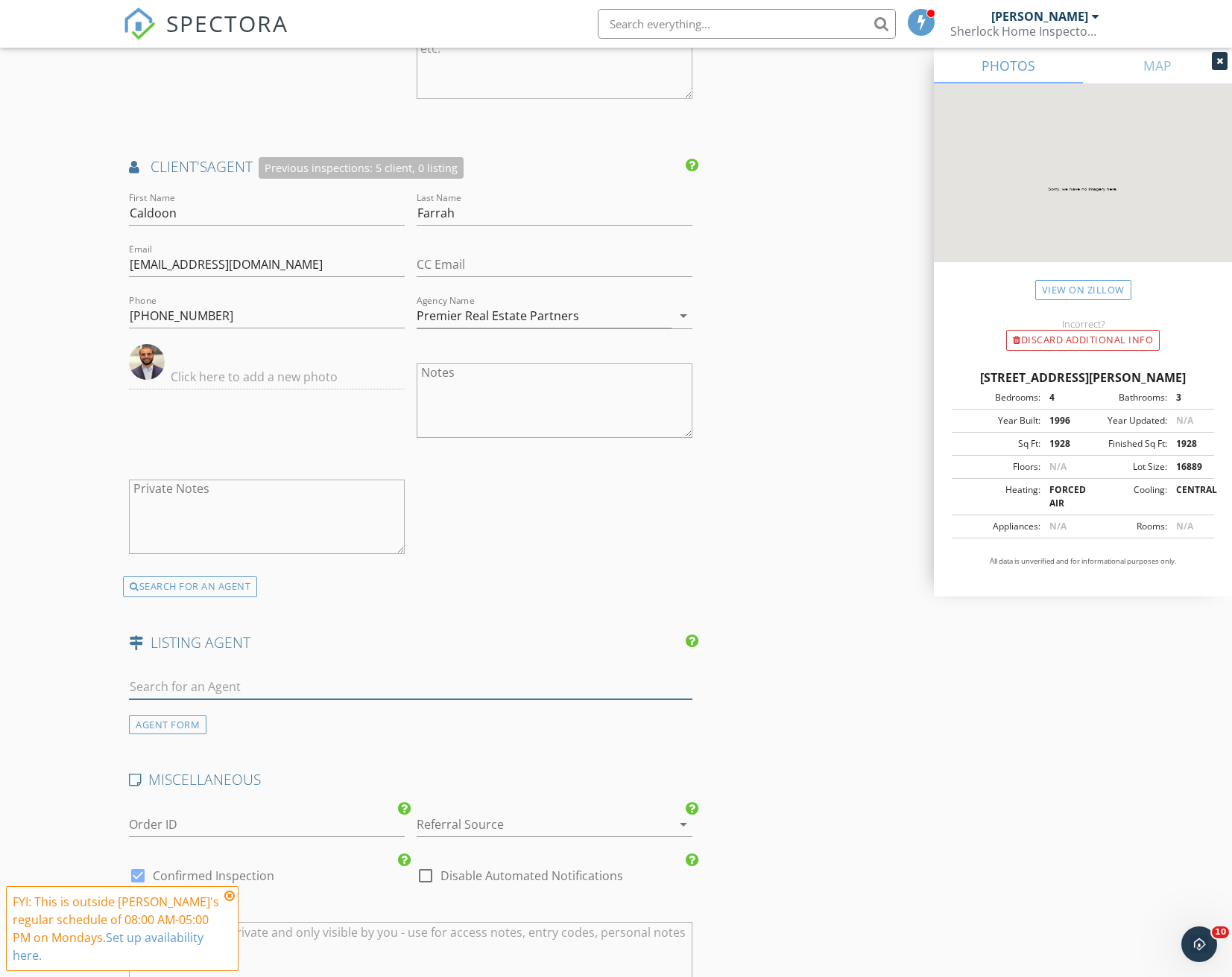
click at [208, 695] on input "text" at bounding box center [410, 687] width 563 height 24
type input "Marco"
click at [278, 717] on div "No results found. Click to add a new Agent" at bounding box center [248, 720] width 225 height 17
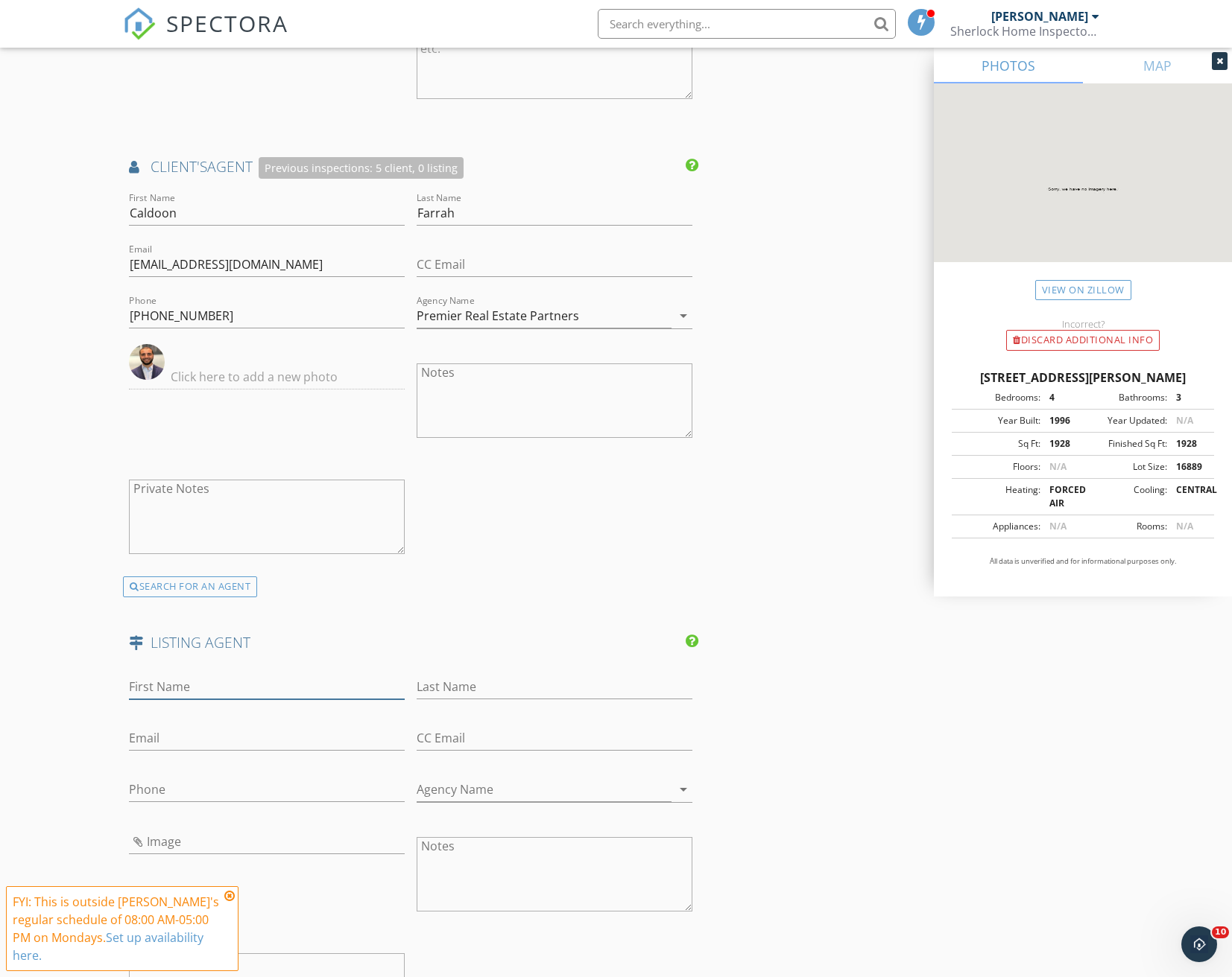
click at [205, 676] on input "First Name" at bounding box center [266, 687] width 276 height 24
type input "Marco"
type input "DeOliveira"
click at [194, 741] on input "Email" at bounding box center [266, 738] width 276 height 24
paste input "[EMAIL_ADDRESS][DOMAIN_NAME]"
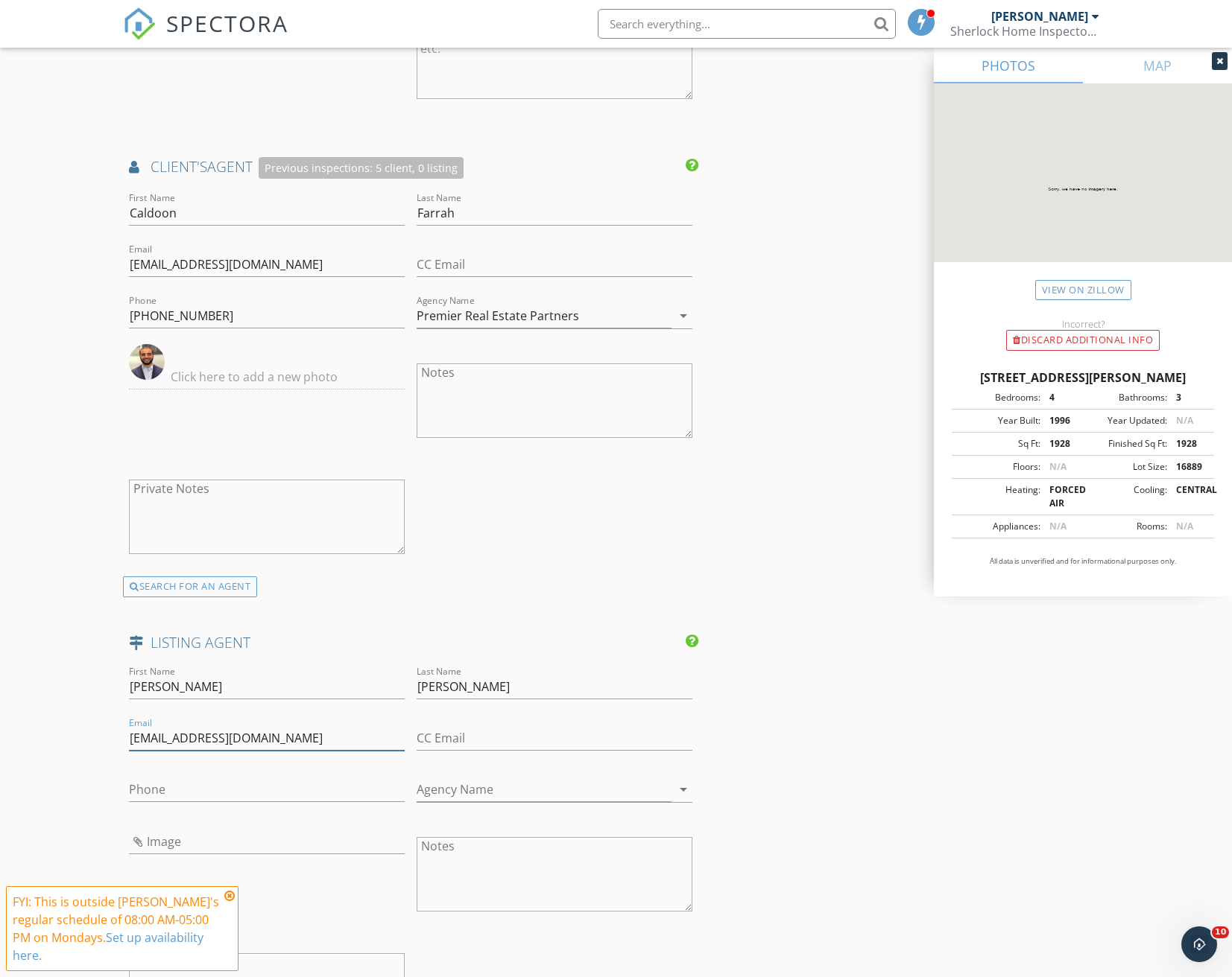
type input "[EMAIL_ADDRESS][DOMAIN_NAME]"
click at [157, 785] on input "Phone" at bounding box center [266, 789] width 276 height 24
paste input "[PHONE_NUMBER]"
type input "[PHONE_NUMBER]"
click at [186, 839] on input "Image" at bounding box center [266, 841] width 276 height 24
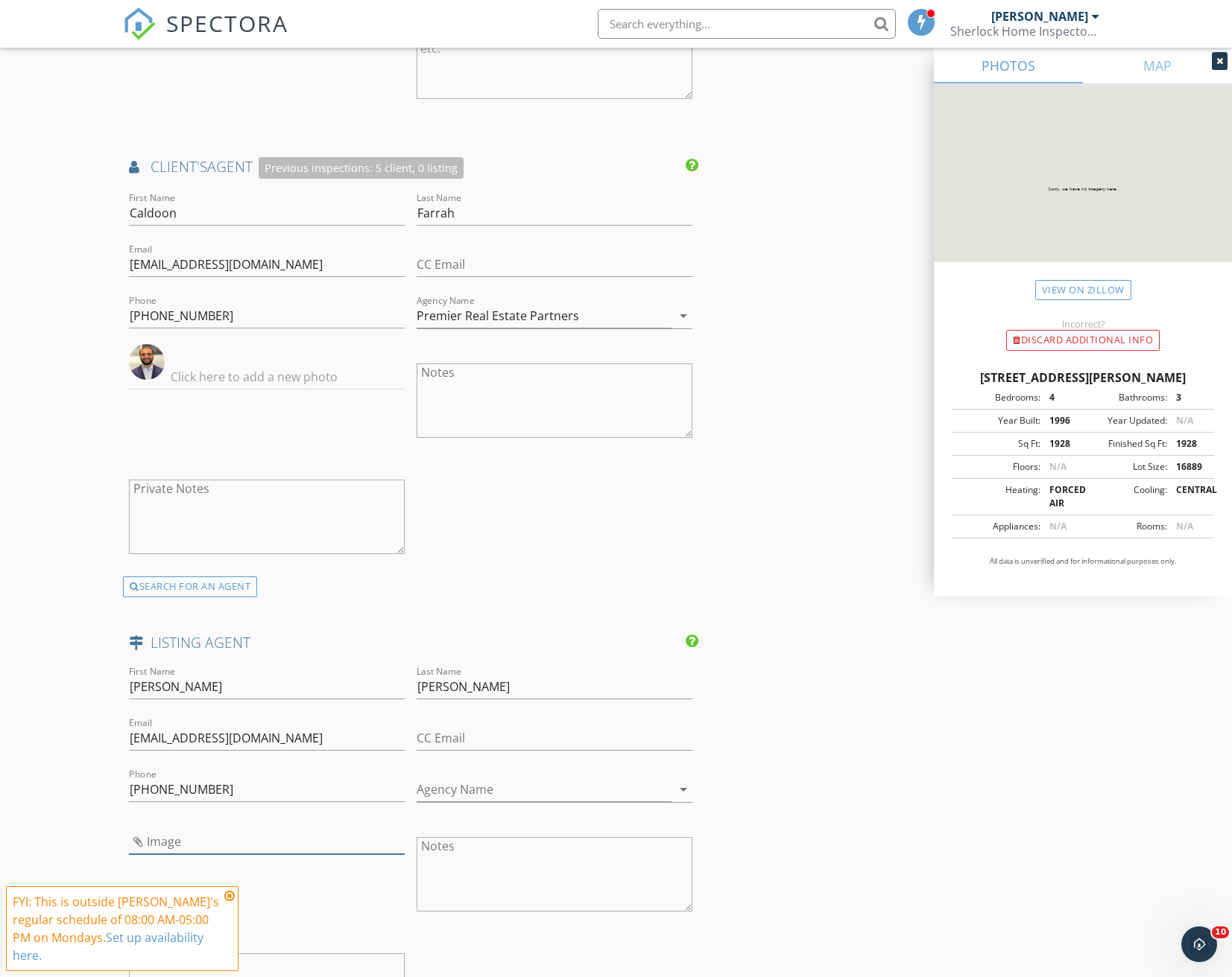
type input "Marco.jpg"
click at [518, 786] on input "Agency Name" at bounding box center [543, 789] width 255 height 24
type input "Windermere West Metro"
click at [802, 786] on div "INSPECTOR(S) check_box Musab Elhimri PRIMARY Musab Elhimri arrow_drop_down chec…" at bounding box center [615, 23] width 985 height 3129
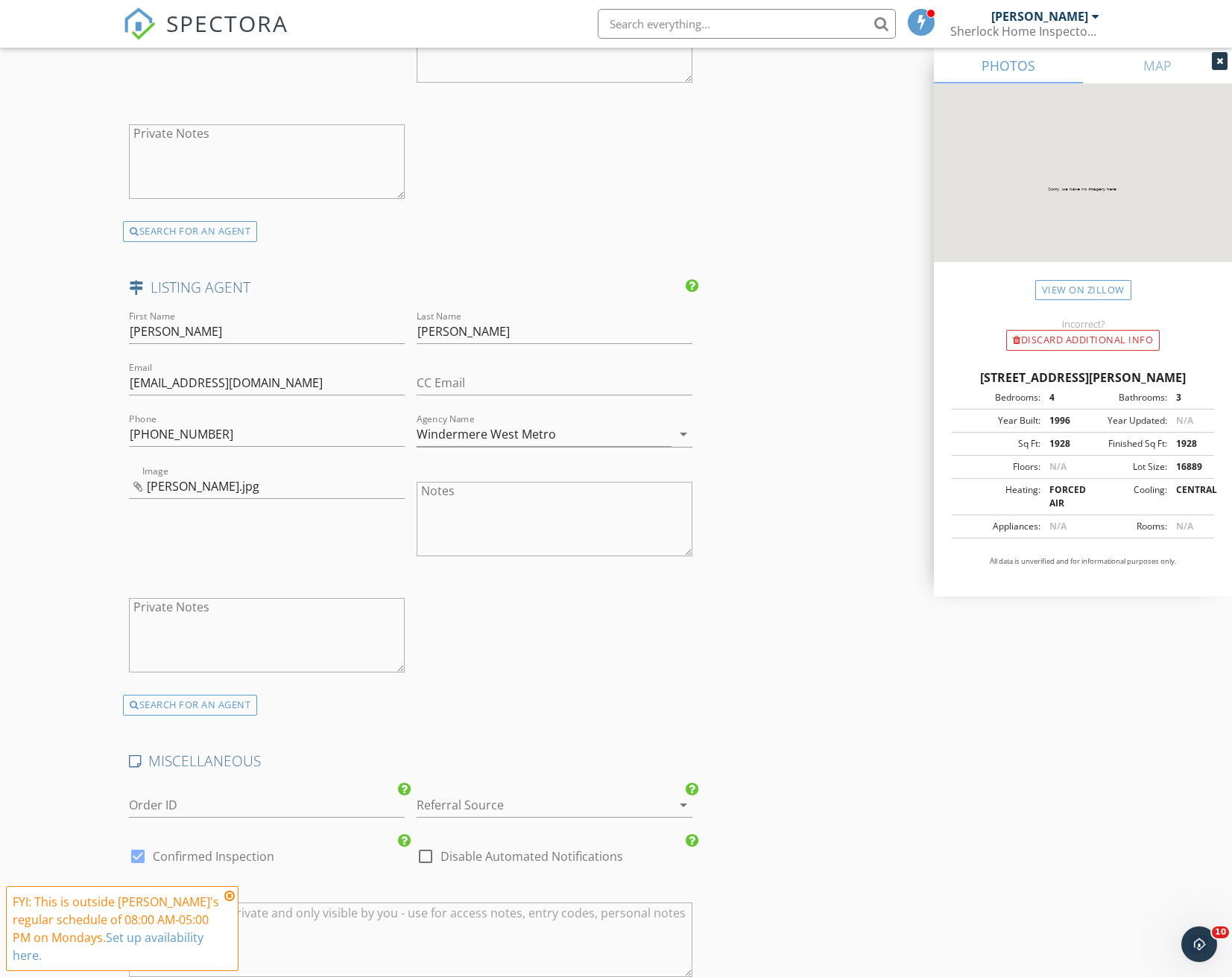
scroll to position [2235, 0]
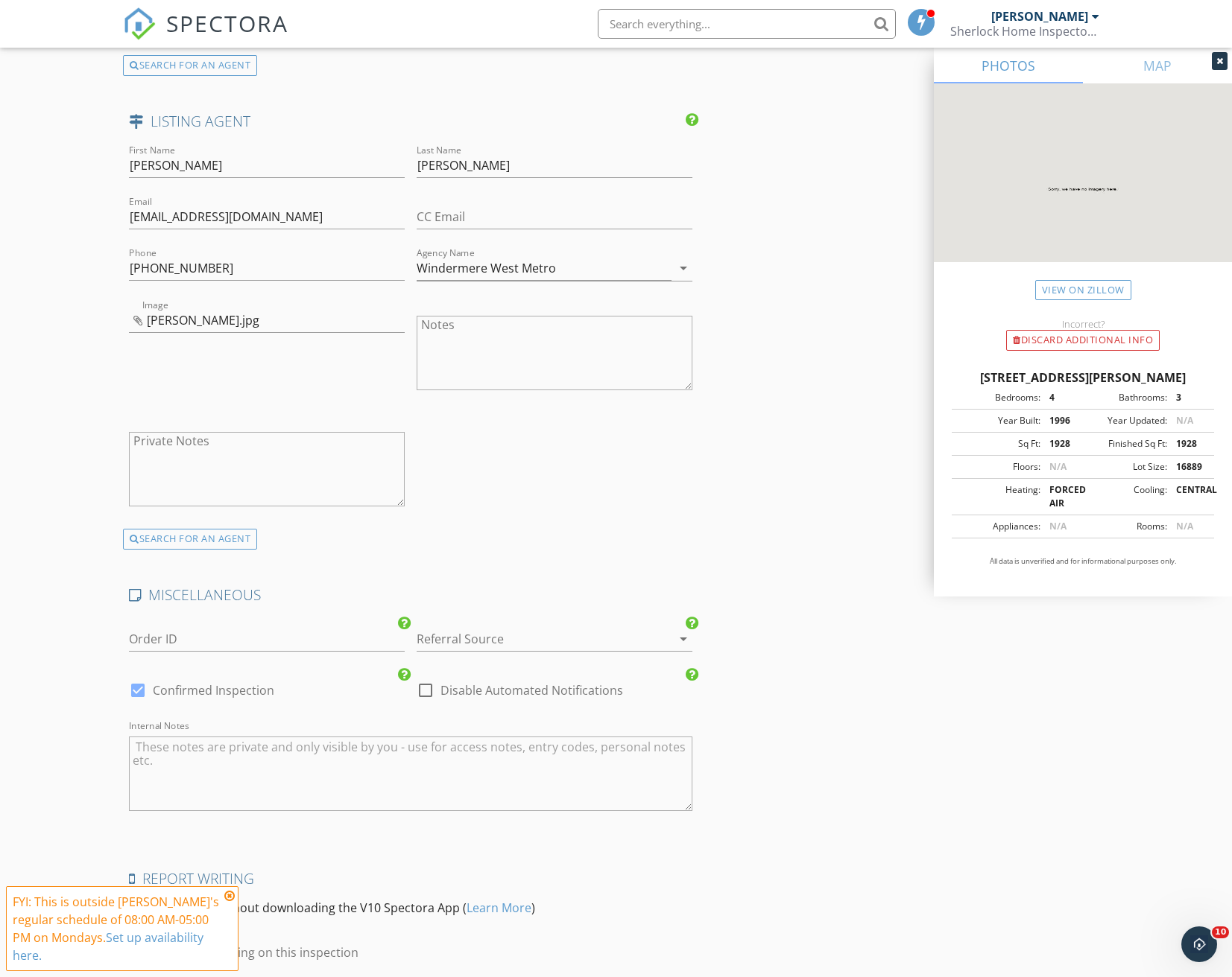
click at [474, 641] on div at bounding box center [534, 639] width 234 height 24
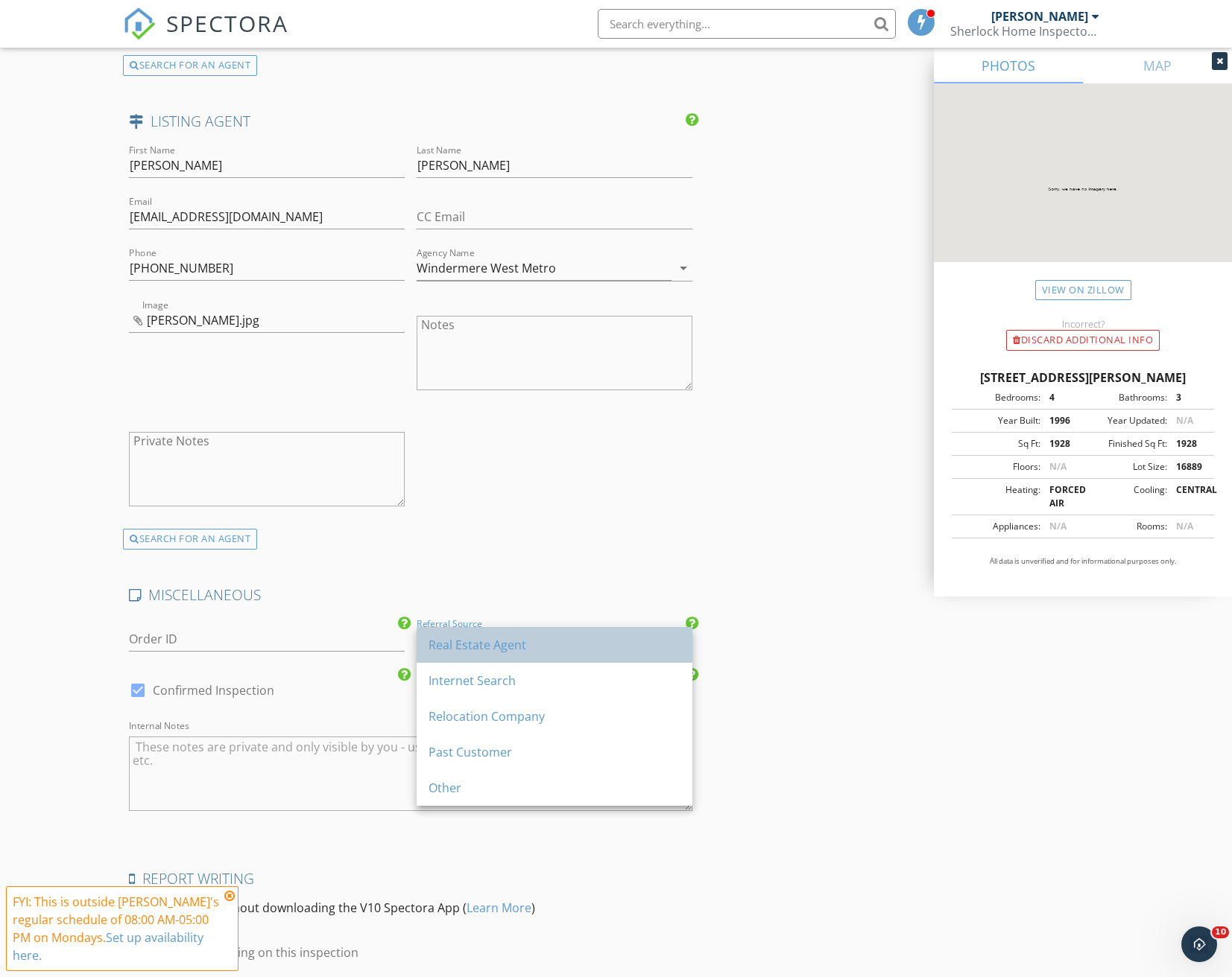
click at [503, 641] on div "Real Estate Agent" at bounding box center [554, 645] width 252 height 17
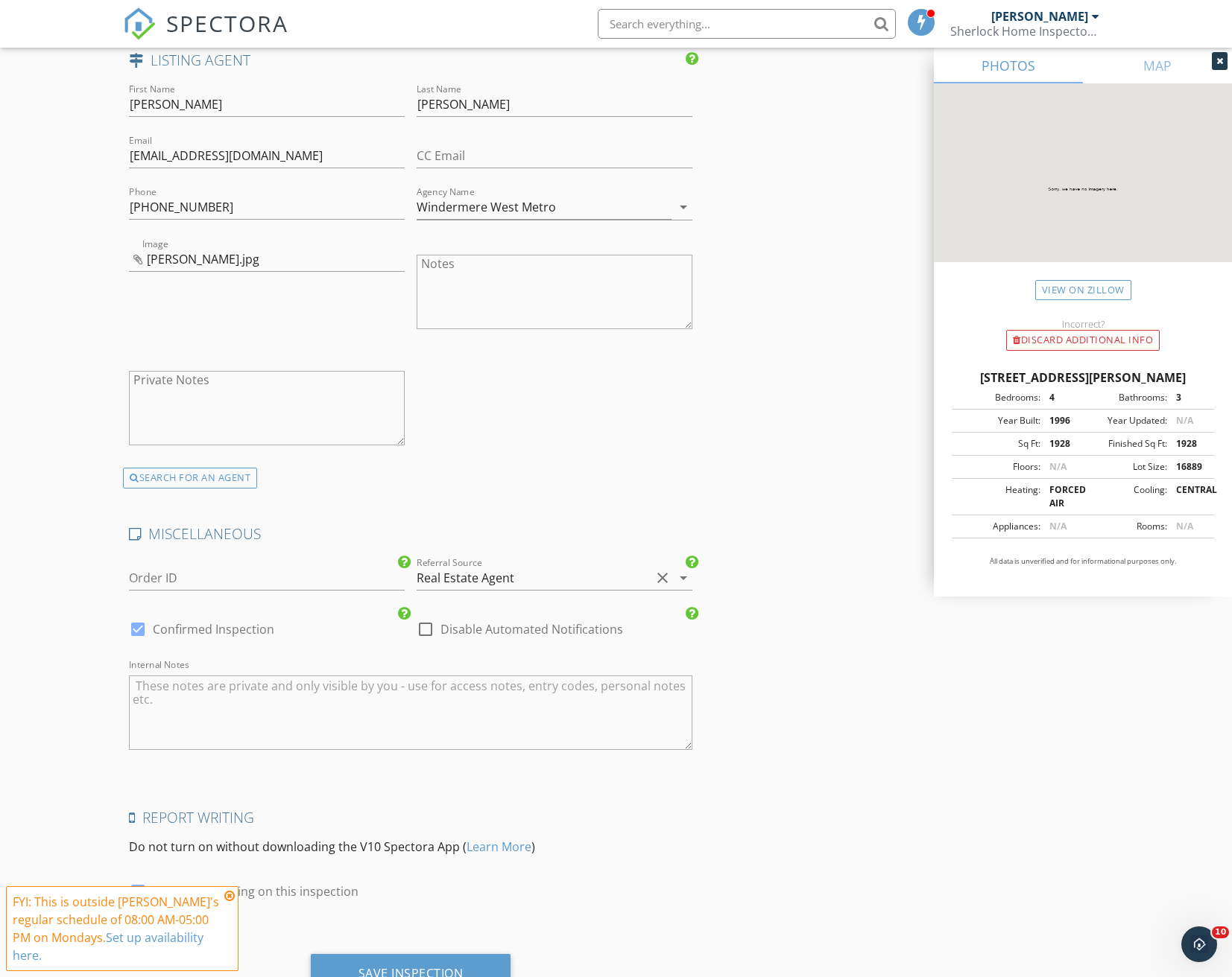
scroll to position [2360, 0]
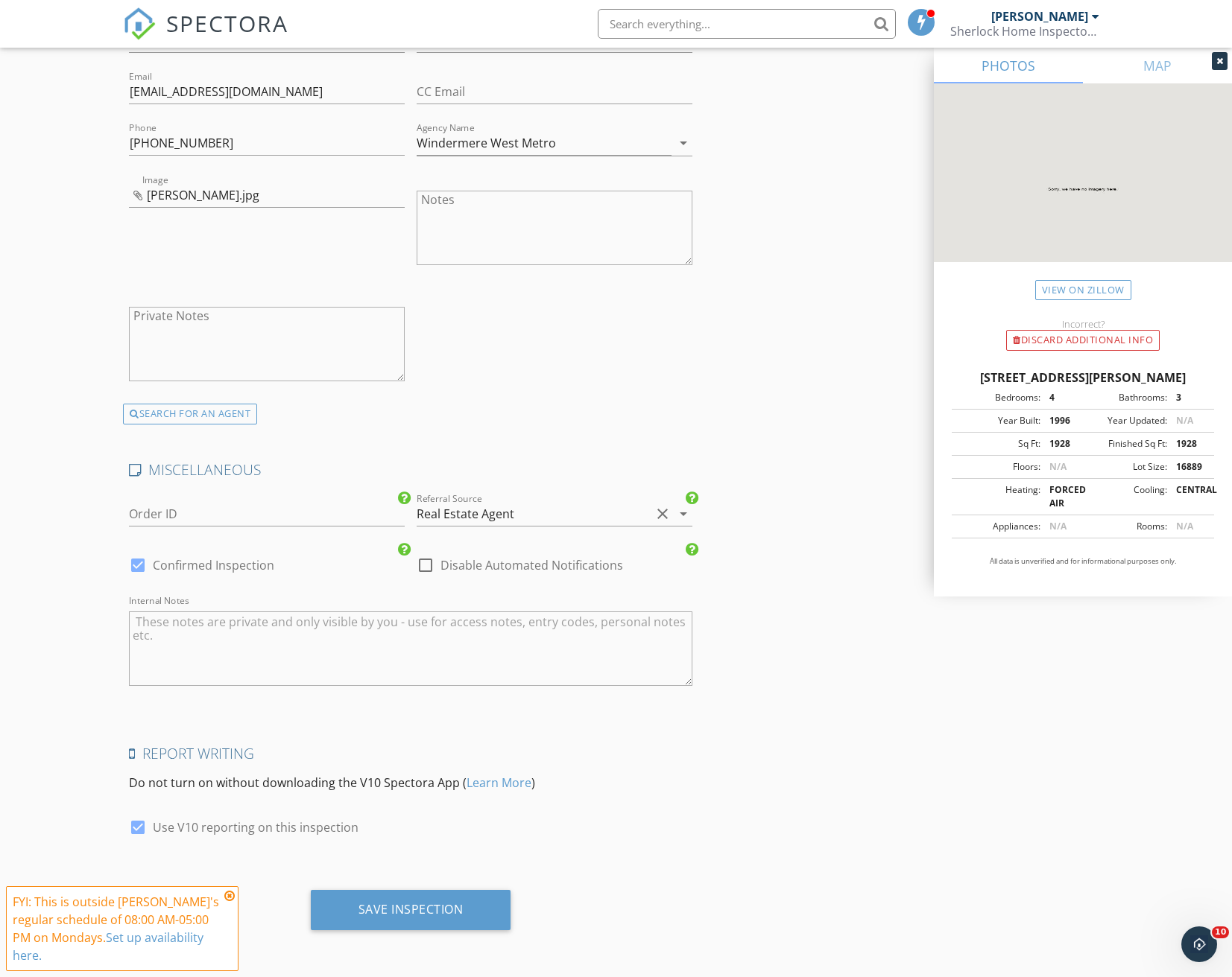
click at [1066, 379] on div "19307 115th St Ct E, Bonney Lake WA 98391" at bounding box center [1082, 378] width 262 height 17
copy div "19307 115th St Ct E, Bonney Lake WA 98391"
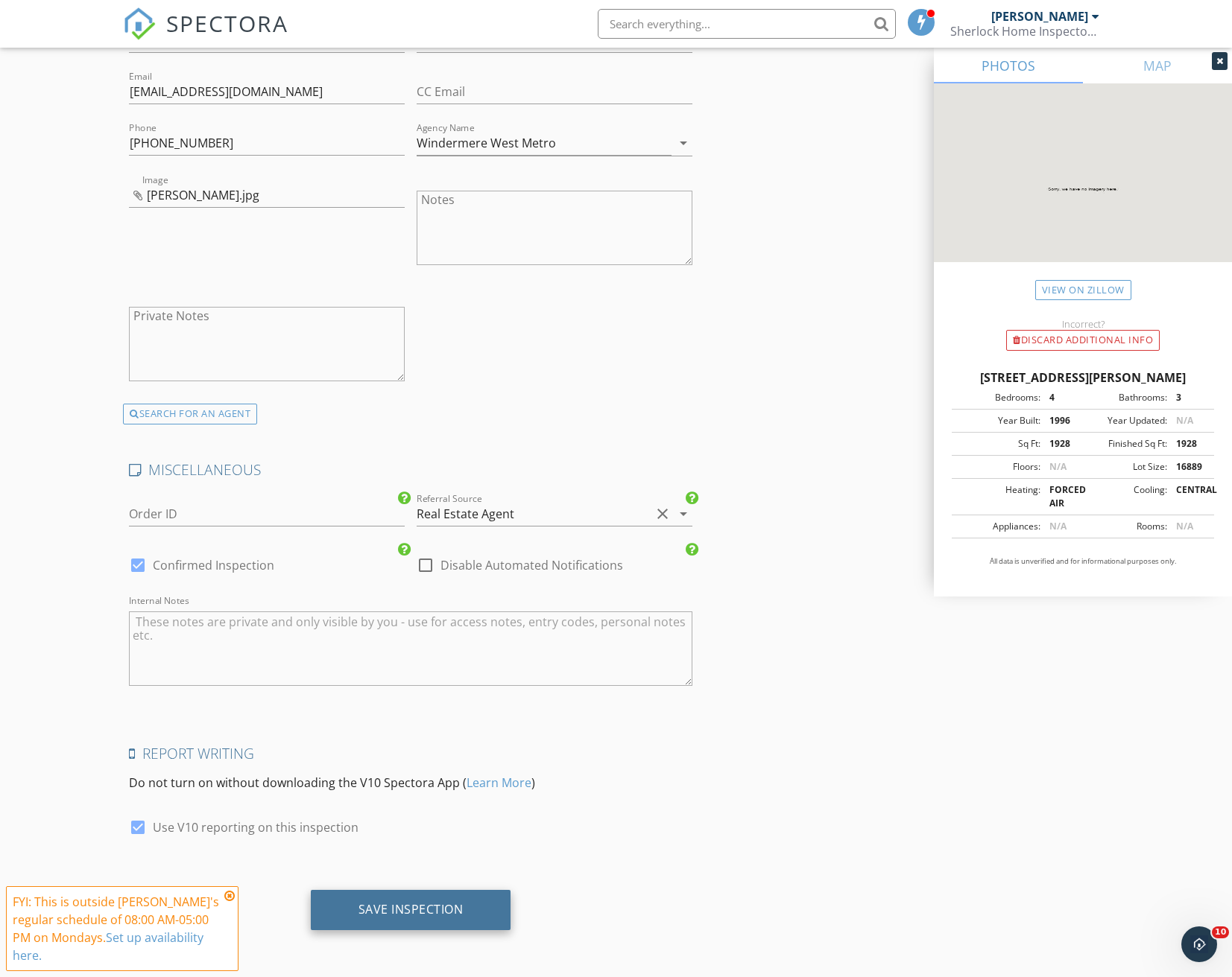
click at [433, 901] on div "Save Inspection" at bounding box center [411, 910] width 200 height 41
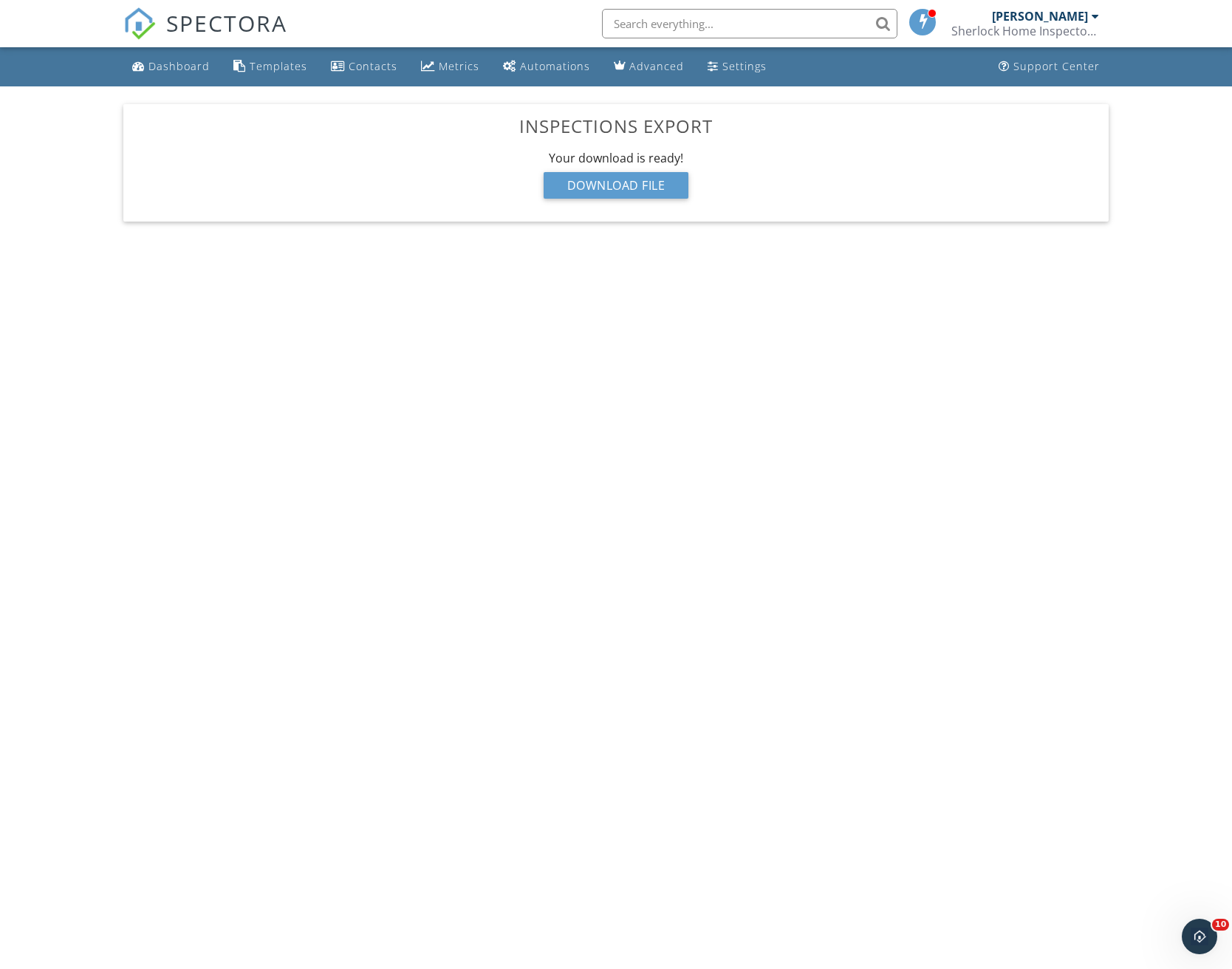
click at [180, 20] on span "SPECTORA" at bounding box center [227, 23] width 121 height 31
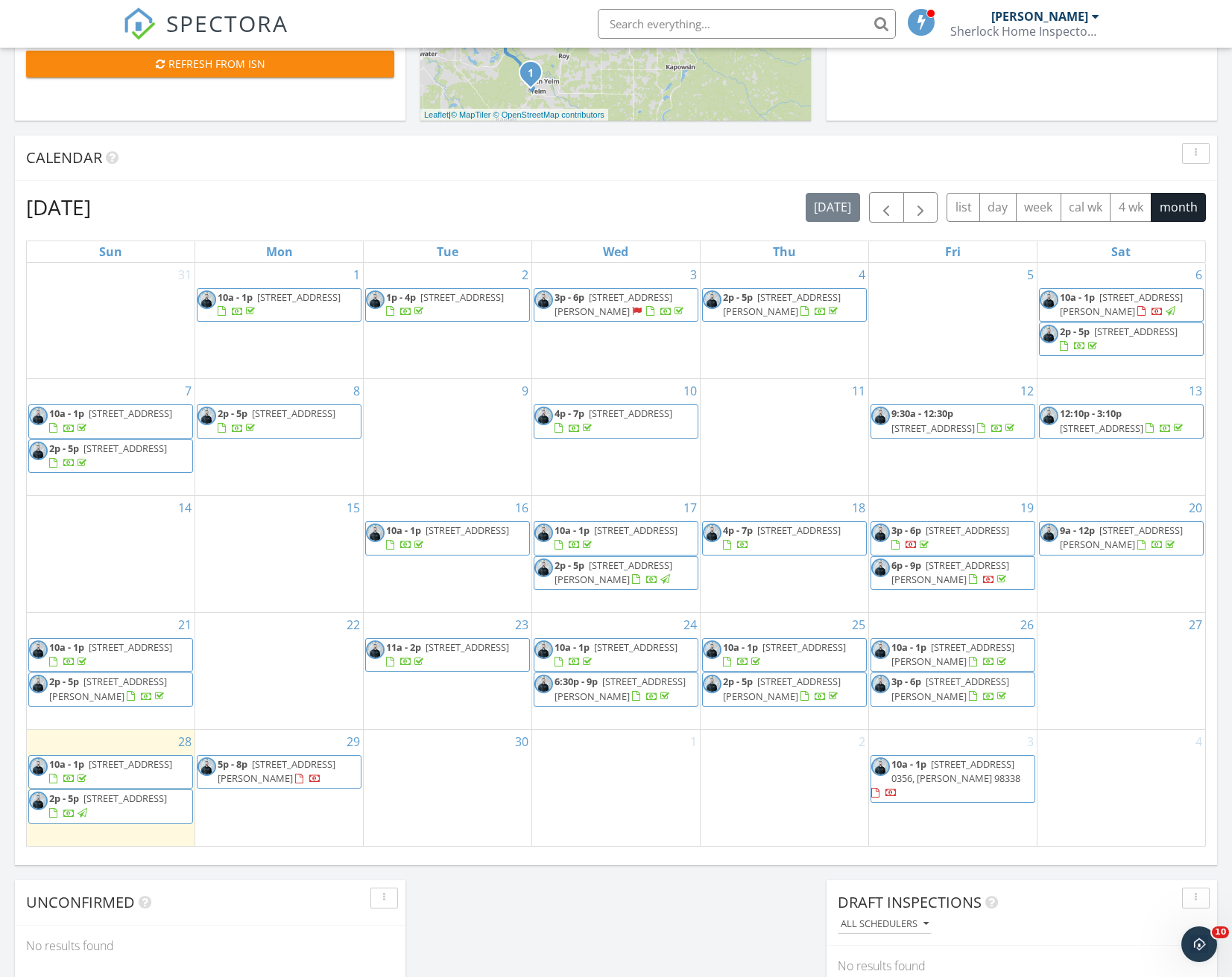
scroll to position [595, 0]
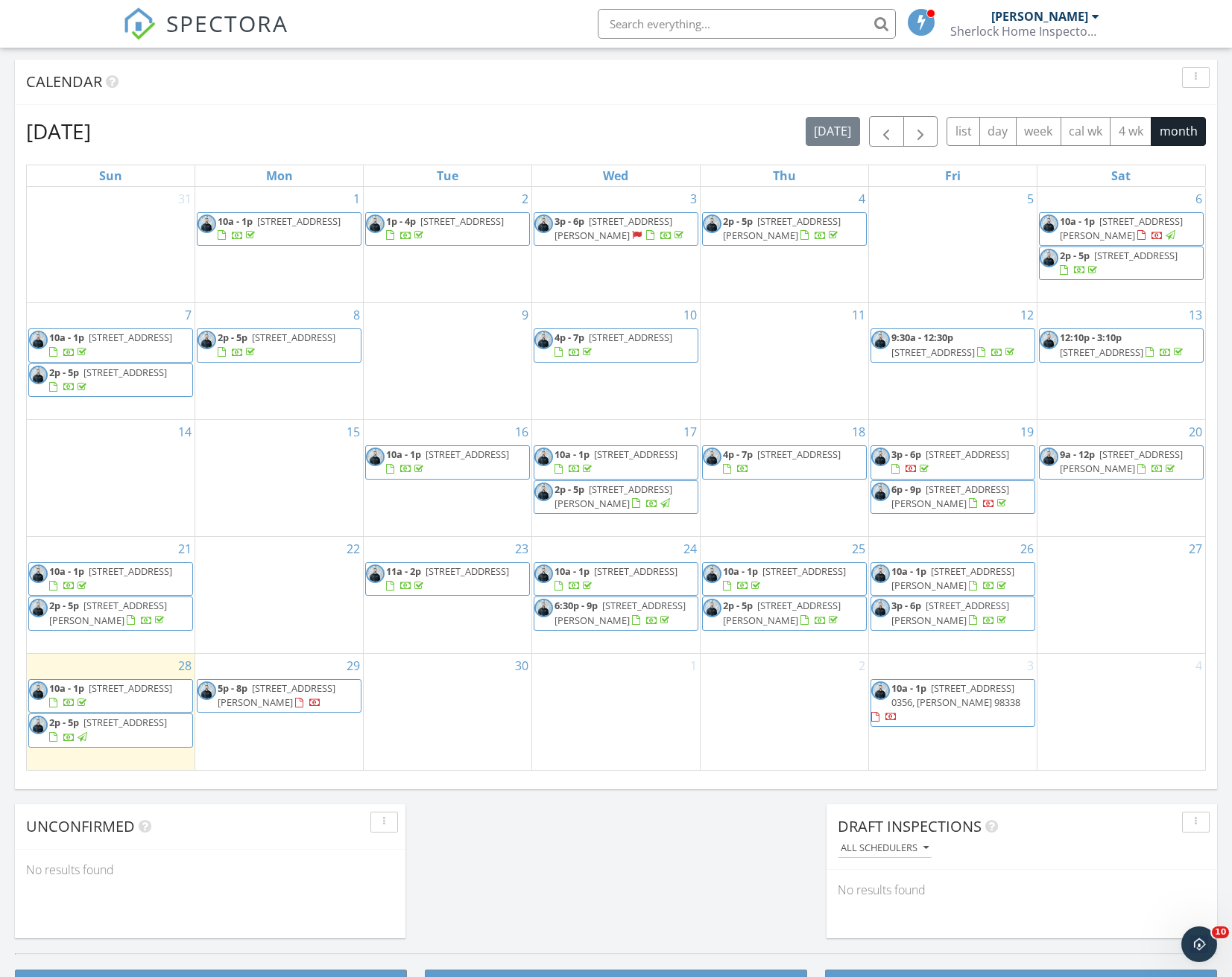
click at [140, 685] on span "14818 99th Way Southeast, Yelm 98597" at bounding box center [131, 688] width 83 height 14
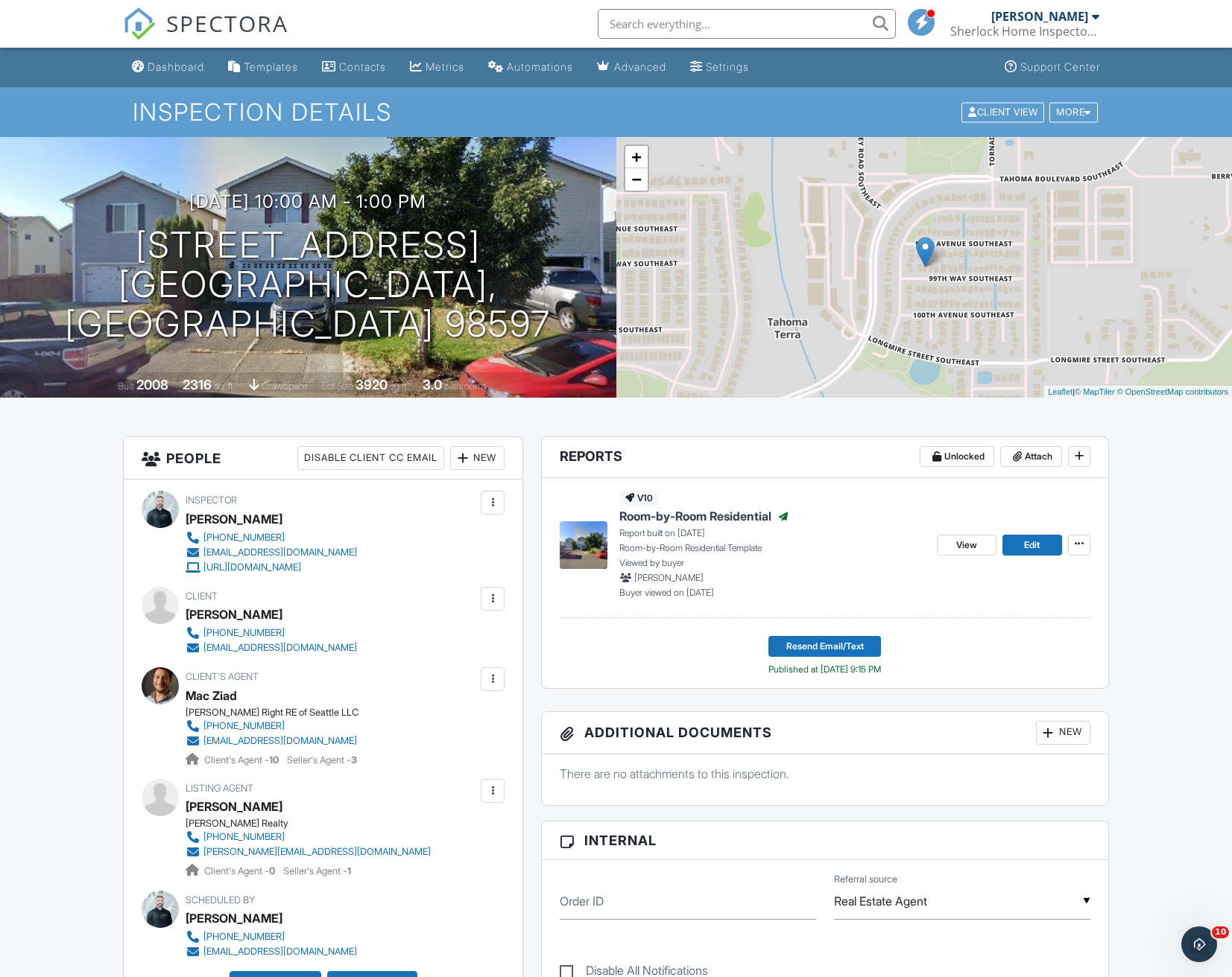
click at [241, 30] on span "SPECTORA" at bounding box center [228, 23] width 122 height 31
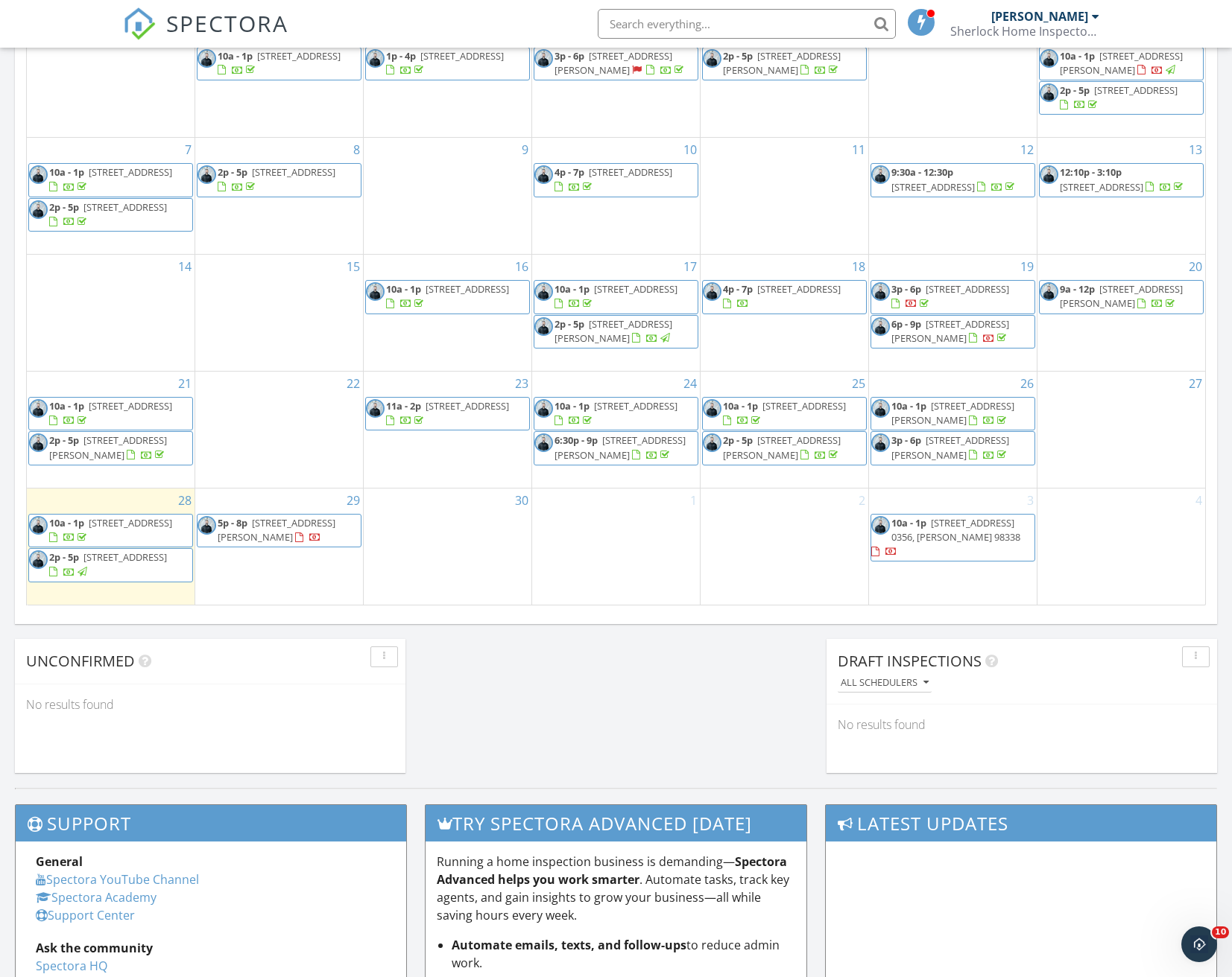
scroll to position [670, 0]
